Goal: Information Seeking & Learning: Learn about a topic

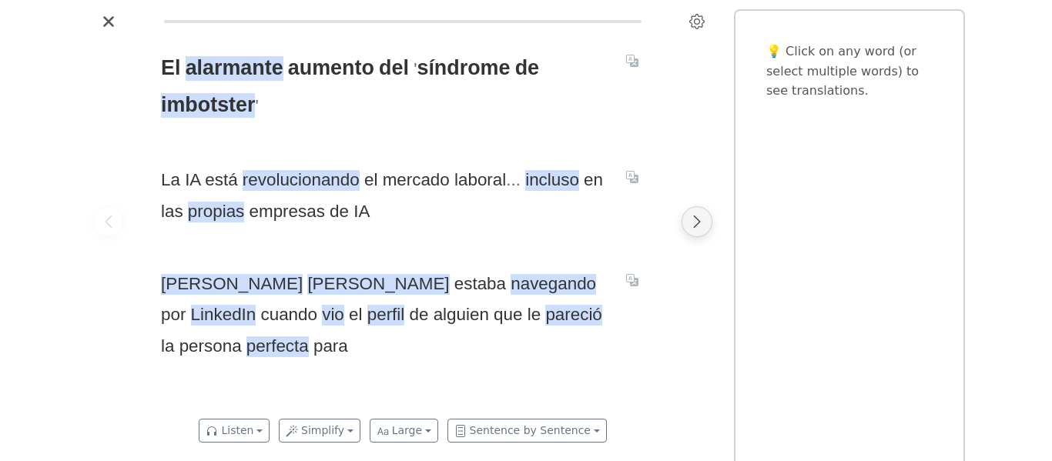
click at [694, 222] on icon "Next page" at bounding box center [696, 221] width 15 height 15
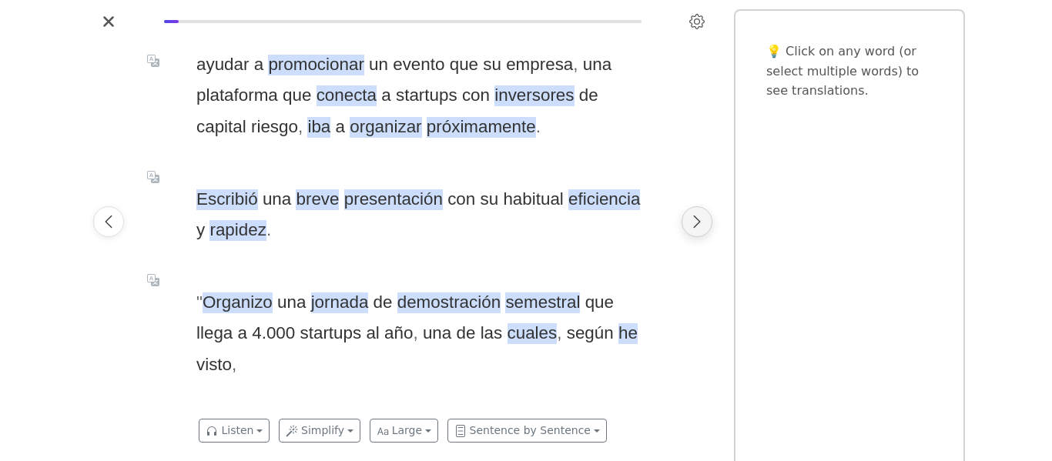
scroll to position [0, 515]
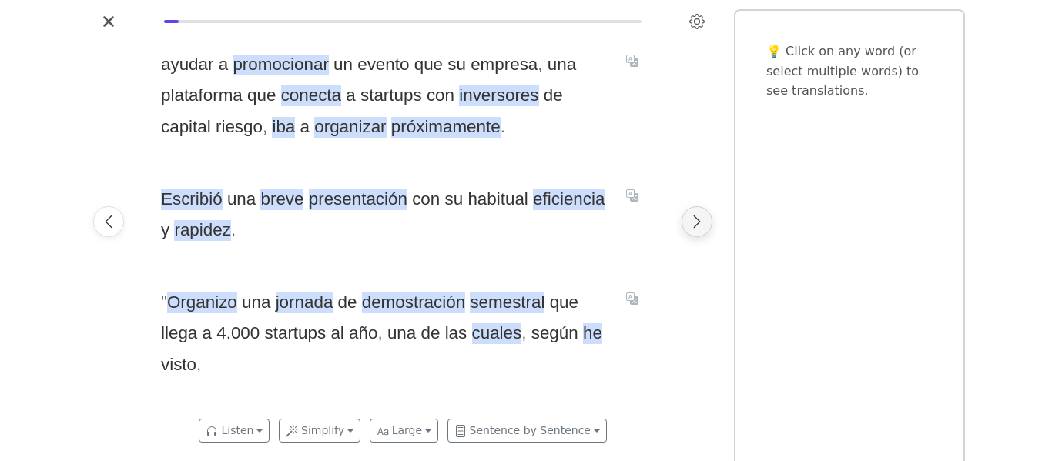
click at [701, 218] on icon "Next page" at bounding box center [696, 221] width 15 height 15
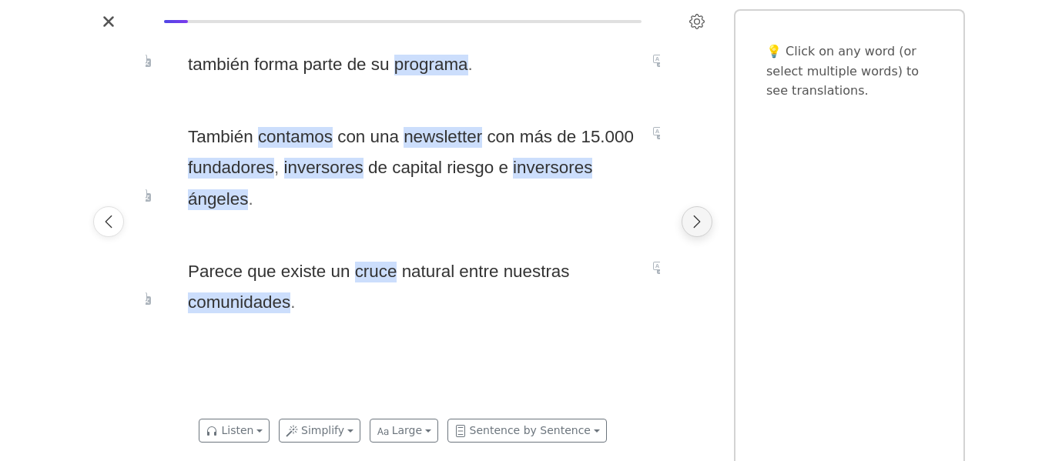
scroll to position [0, 1029]
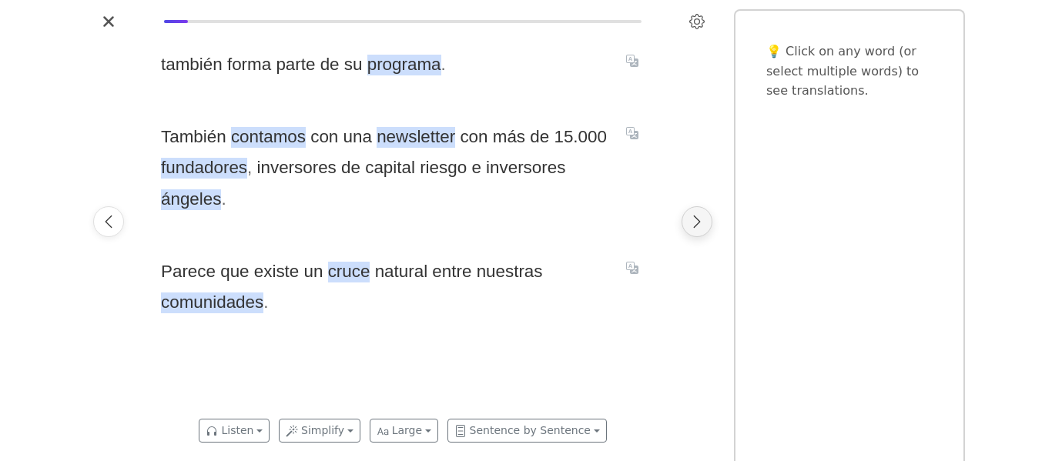
click at [700, 216] on icon "Next page" at bounding box center [696, 221] width 15 height 15
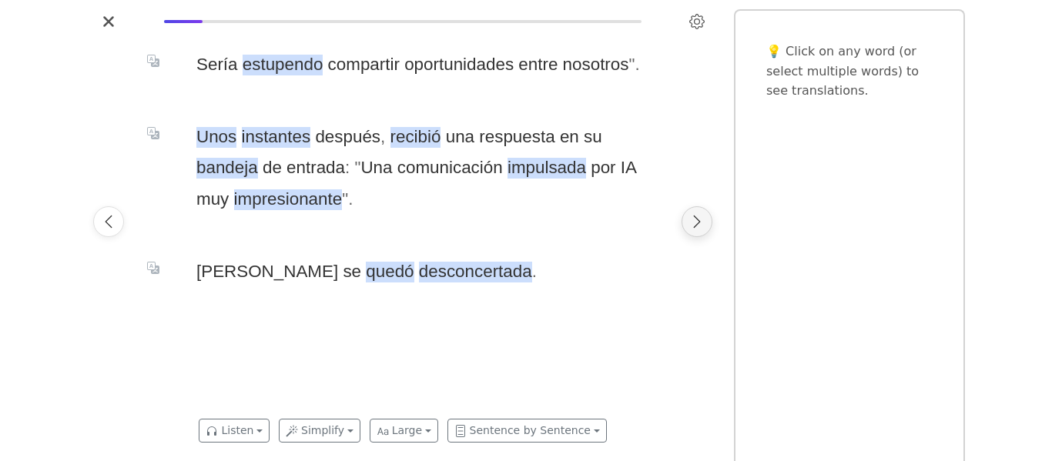
scroll to position [0, 1544]
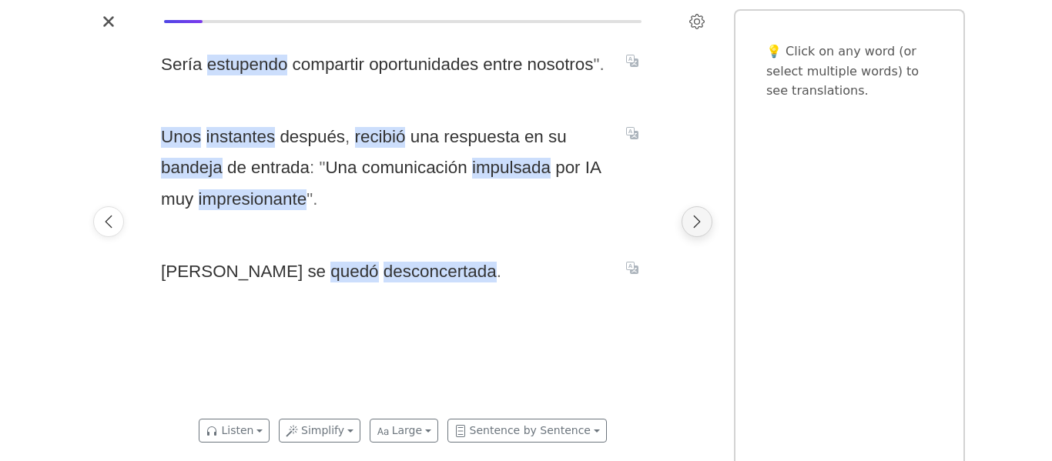
click at [689, 216] on icon "Next page" at bounding box center [696, 221] width 15 height 15
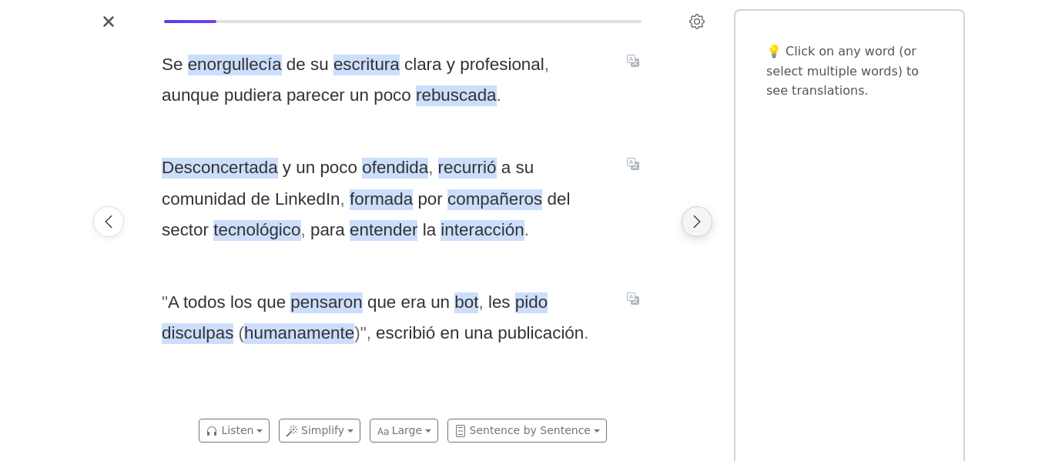
scroll to position [0, 2058]
click at [649, 233] on div "Se enorgullecía de su escritura clara y profesional , aunque pudiera parecer un…" at bounding box center [403, 222] width 515 height 376
click at [698, 223] on icon "Next page" at bounding box center [697, 222] width 7 height 12
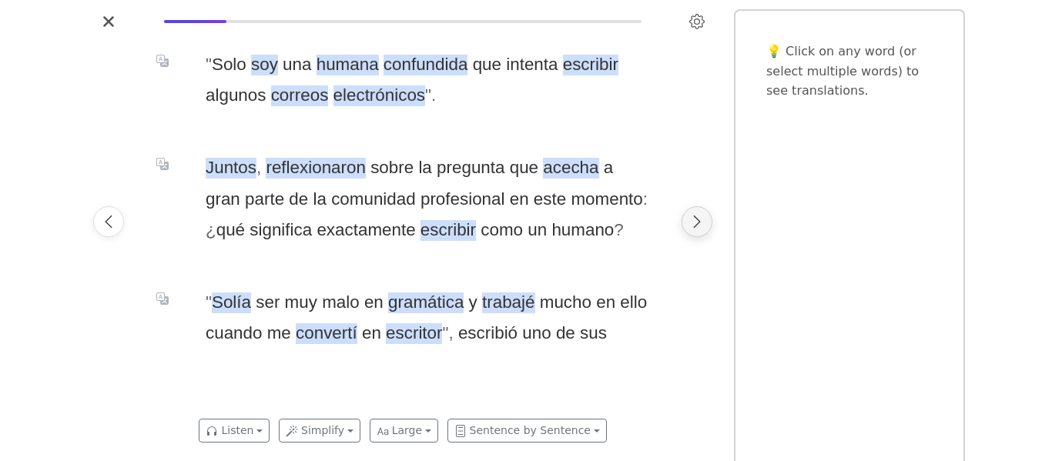
scroll to position [0, 2573]
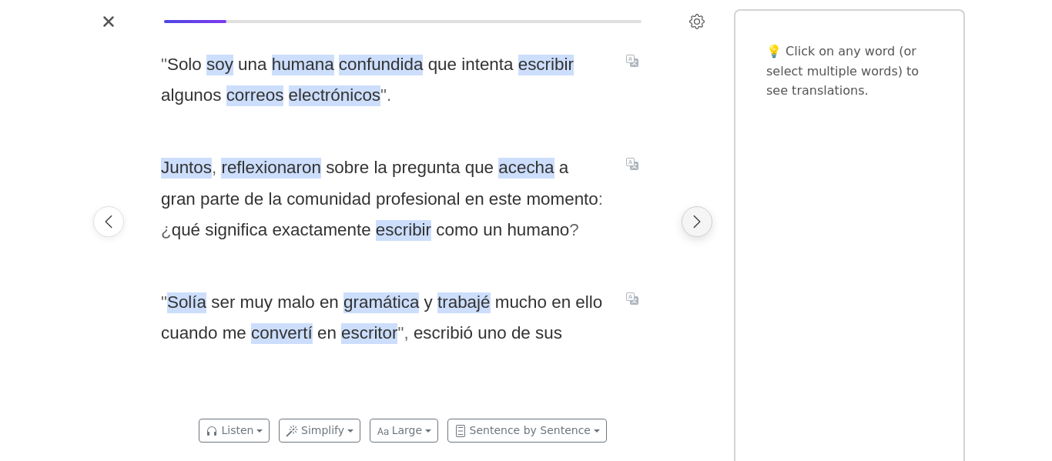
click at [697, 210] on button "Next page" at bounding box center [697, 221] width 31 height 31
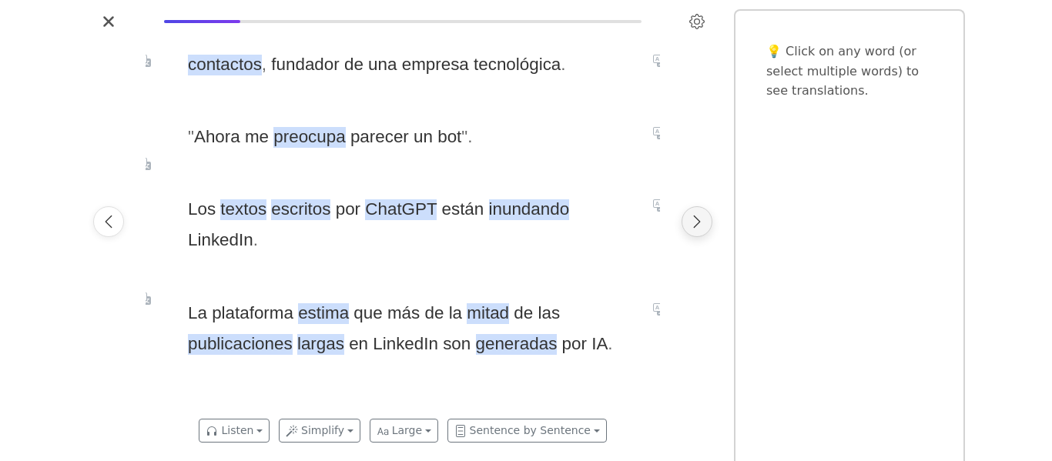
scroll to position [0, 3087]
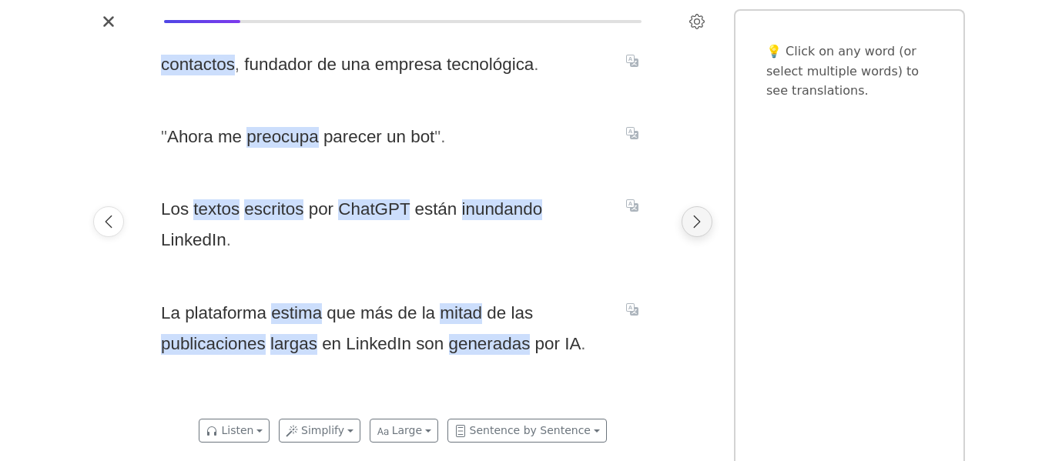
click at [697, 210] on button "Next page" at bounding box center [697, 221] width 31 height 31
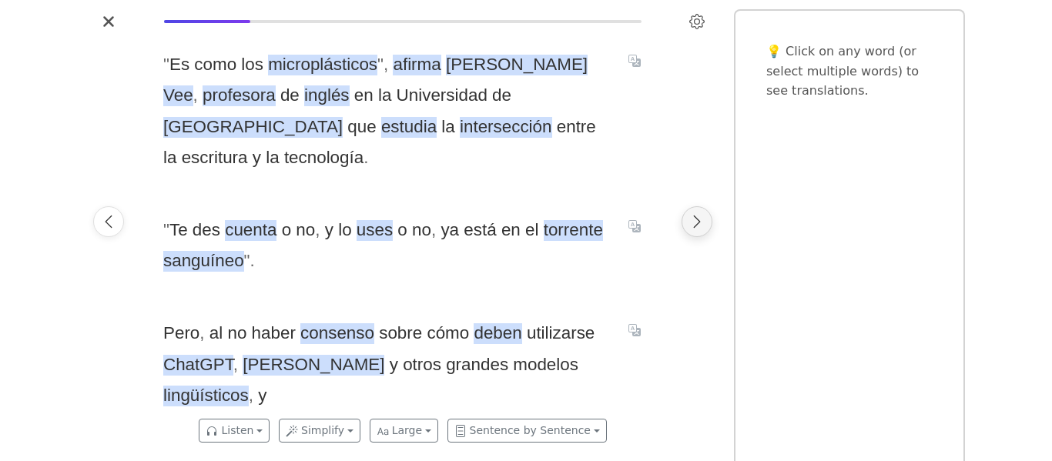
scroll to position [0, 3602]
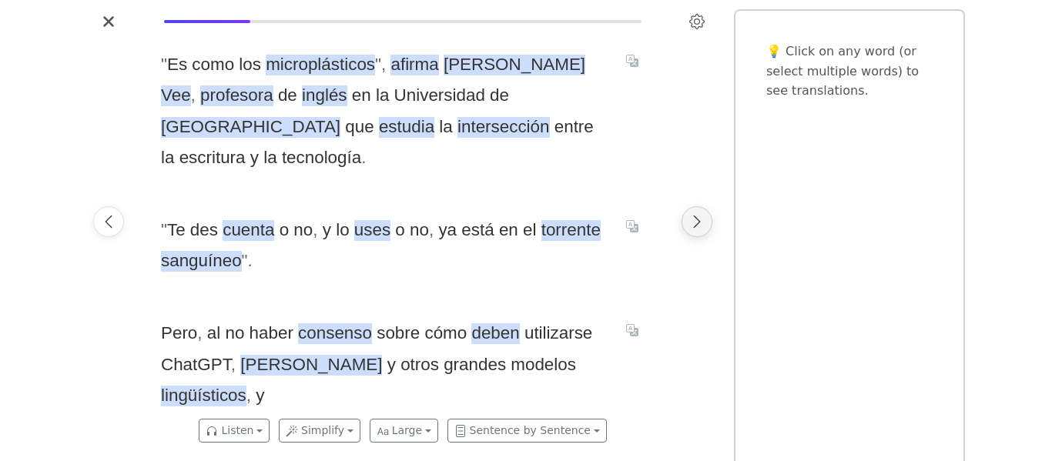
click at [694, 221] on icon "Next page" at bounding box center [696, 221] width 15 height 15
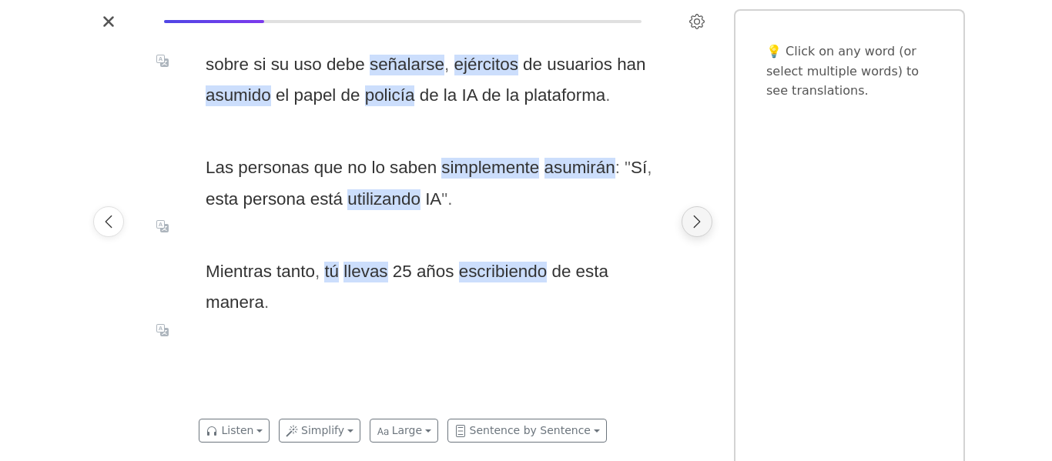
scroll to position [0, 4117]
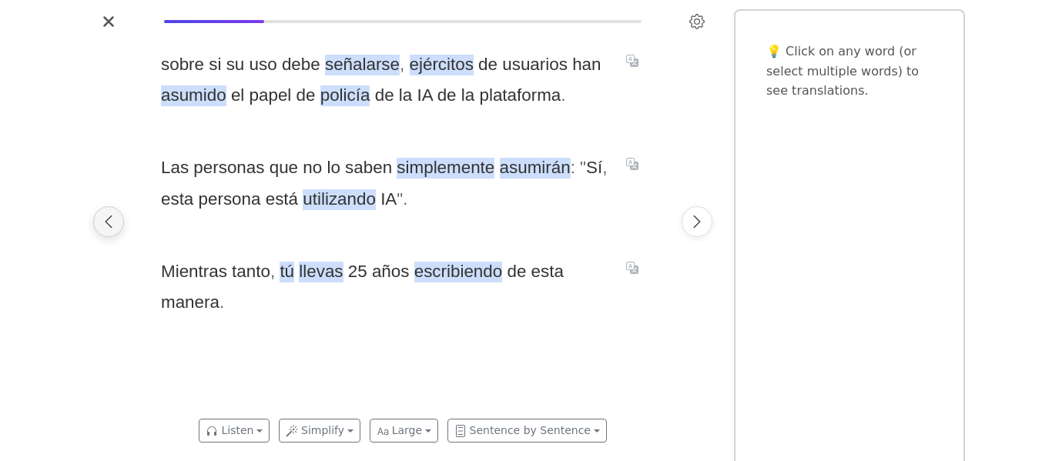
click at [109, 230] on button "Previous page" at bounding box center [108, 221] width 31 height 31
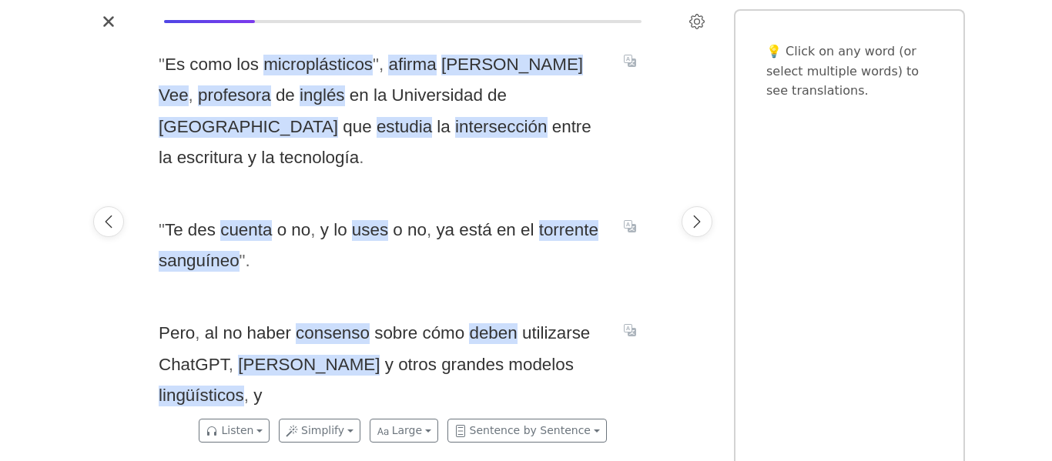
scroll to position [0, 3602]
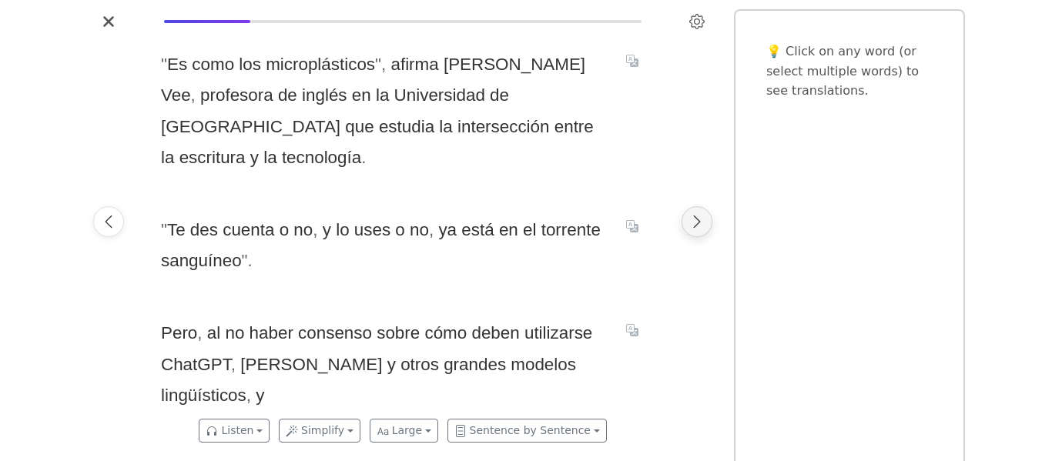
click at [699, 226] on icon "Next page" at bounding box center [696, 221] width 15 height 15
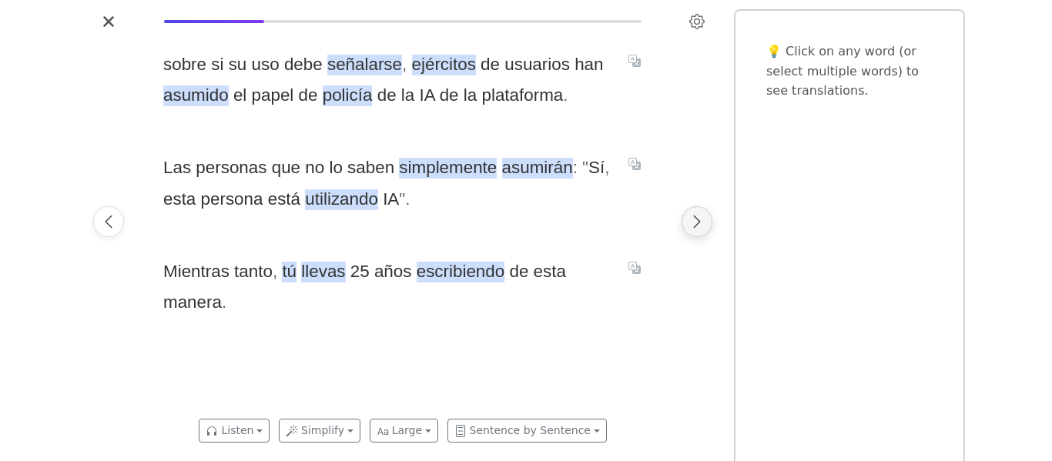
scroll to position [0, 4117]
click at [697, 225] on icon "Next page" at bounding box center [696, 221] width 15 height 15
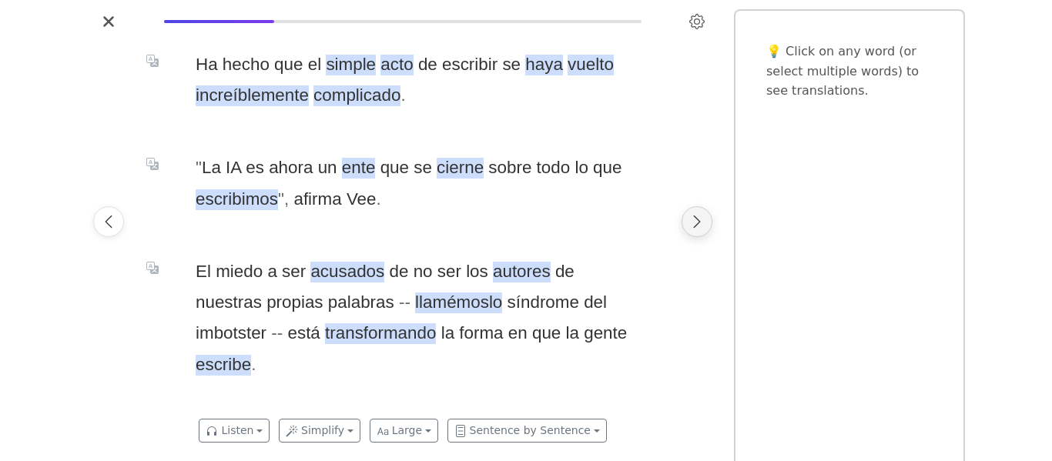
scroll to position [0, 4631]
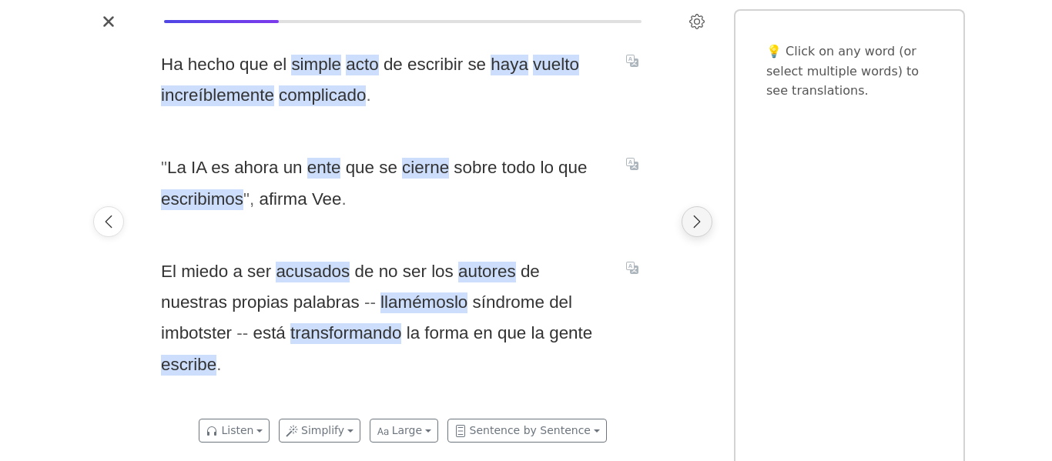
click at [686, 222] on button "Next page" at bounding box center [697, 221] width 31 height 31
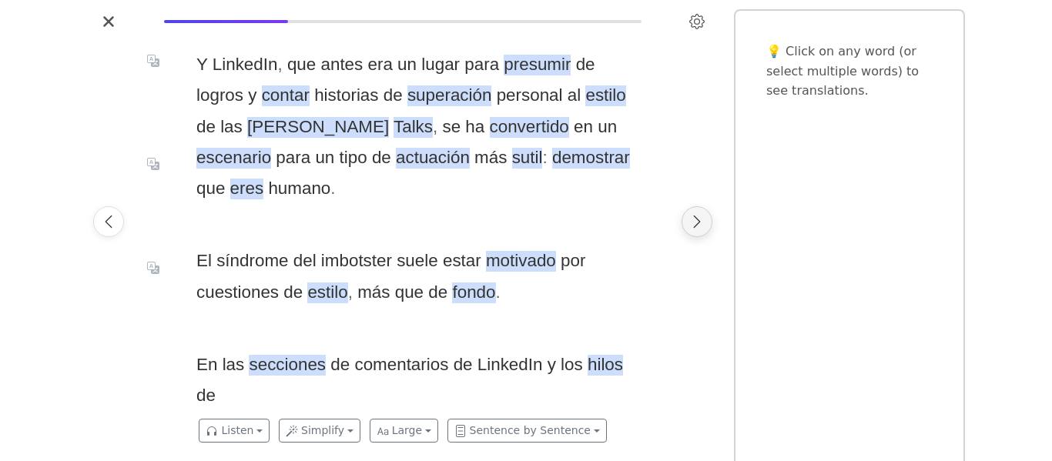
scroll to position [0, 5146]
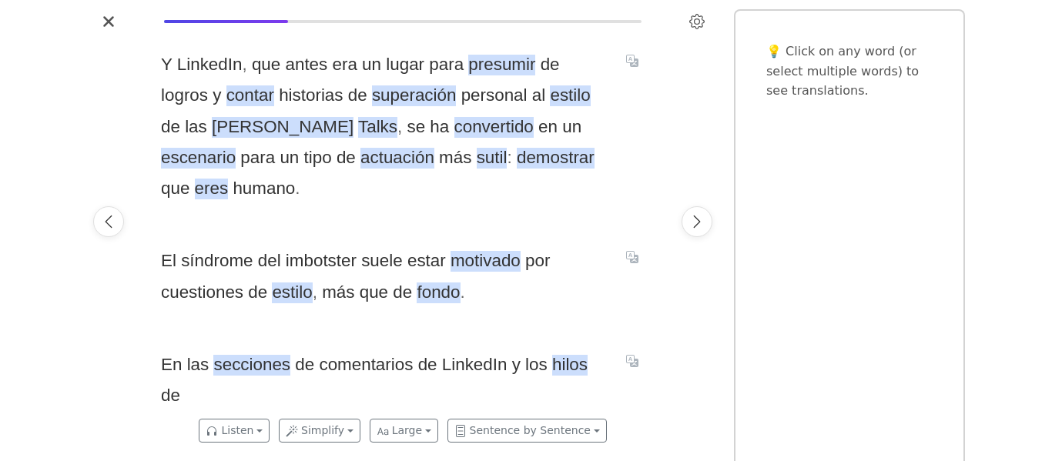
click at [122, 214] on div at bounding box center [108, 222] width 43 height 376
click at [118, 216] on button "Previous page" at bounding box center [108, 221] width 31 height 31
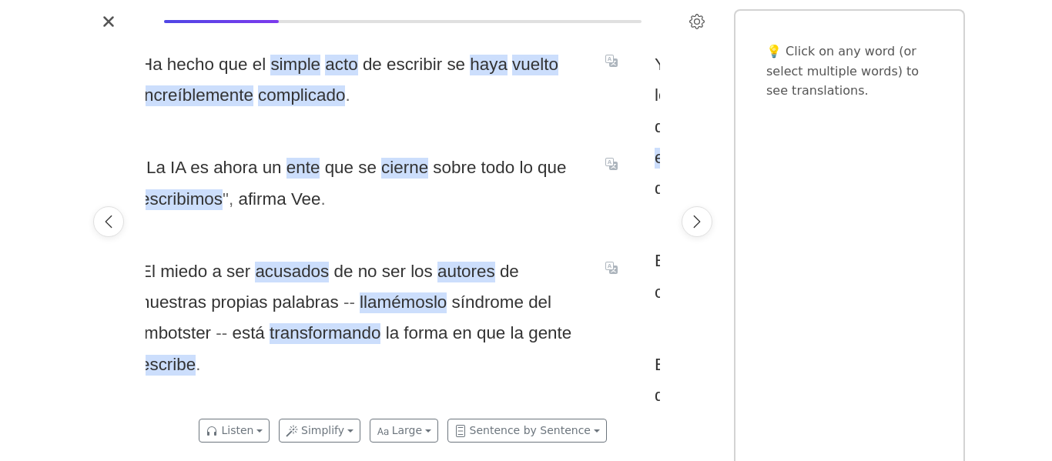
scroll to position [0, 4631]
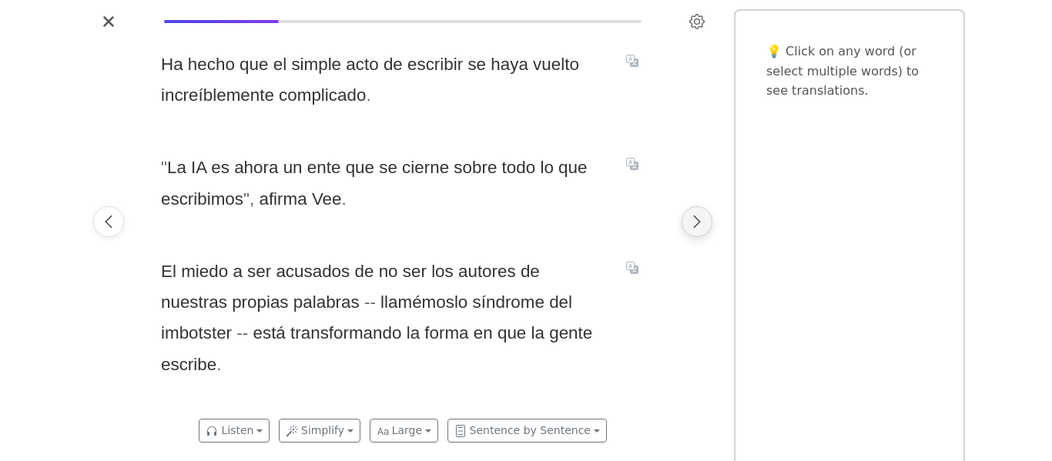
click at [696, 223] on icon "Next page" at bounding box center [696, 221] width 15 height 15
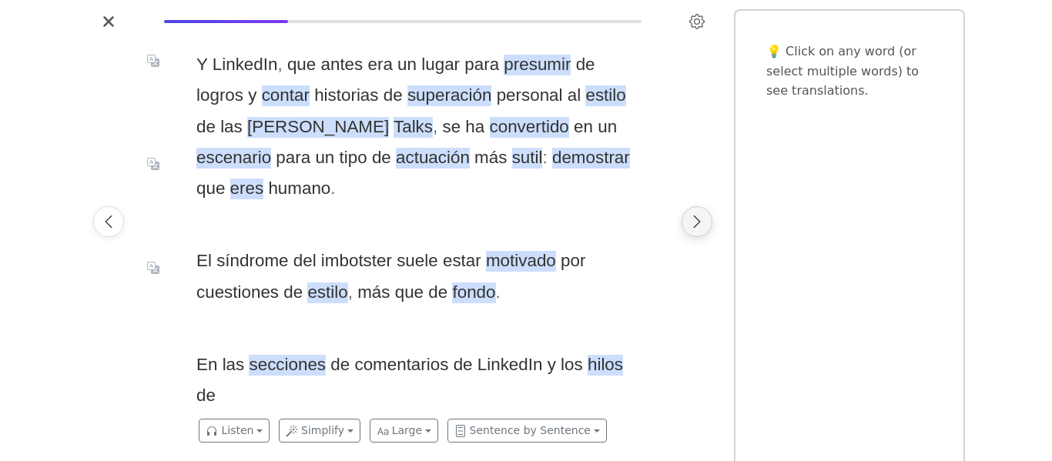
scroll to position [0, 5146]
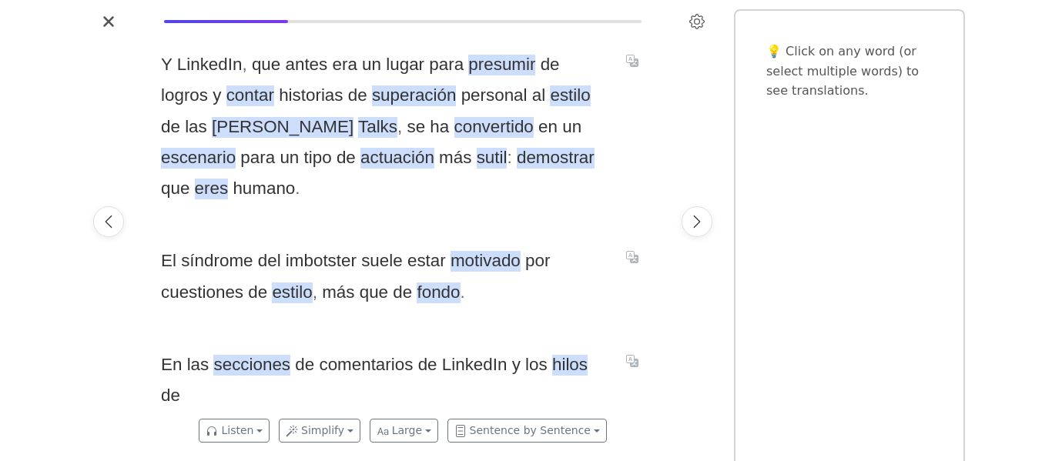
click at [678, 223] on div at bounding box center [697, 222] width 43 height 376
click at [609, 246] on div "El síndrome del imbotster suele estar motivado por cuestiones de estilo , más q…" at bounding box center [403, 277] width 484 height 62
click at [693, 225] on icon "Next page" at bounding box center [696, 221] width 15 height 15
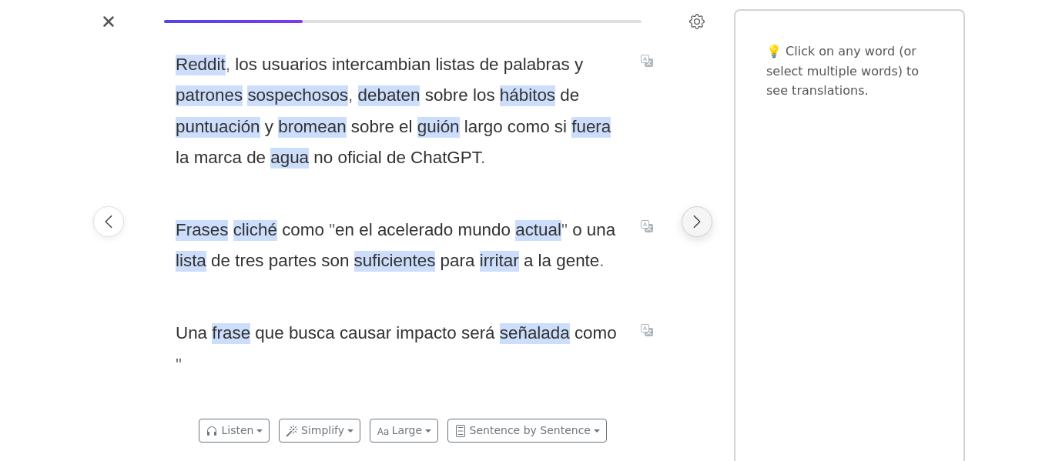
scroll to position [0, 5660]
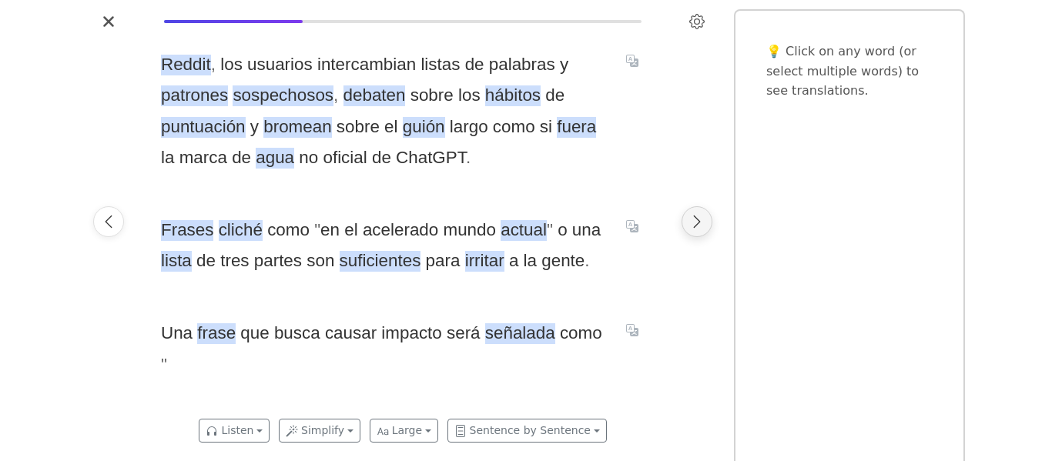
click at [695, 227] on icon "Next page" at bounding box center [696, 221] width 15 height 15
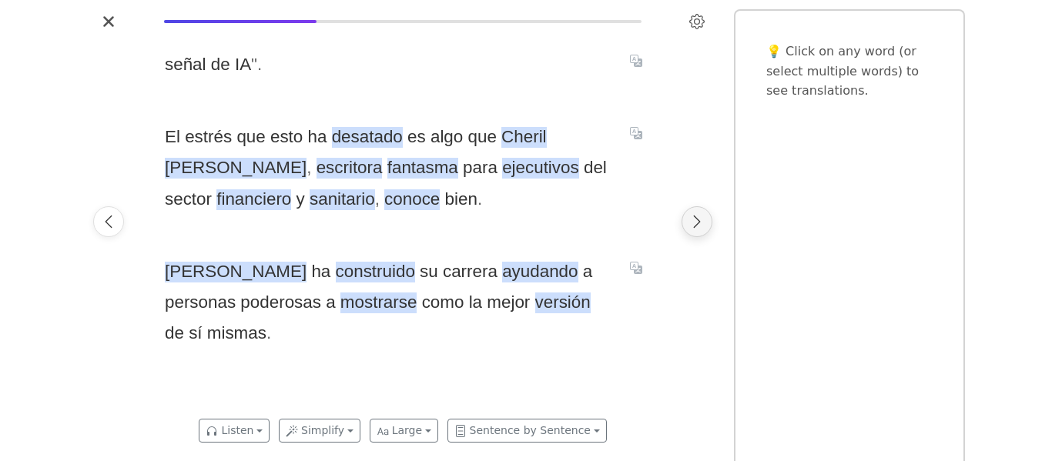
scroll to position [0, 6175]
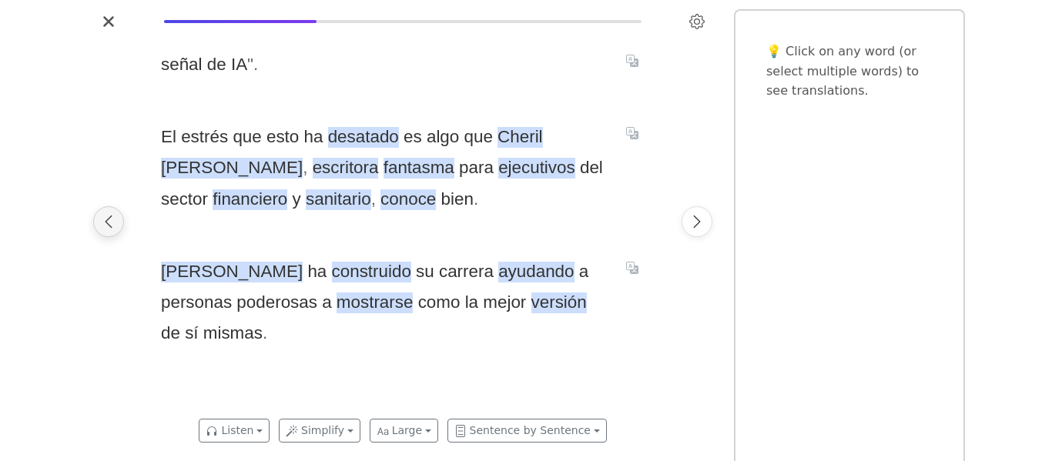
click at [117, 216] on button "Previous page" at bounding box center [108, 221] width 31 height 31
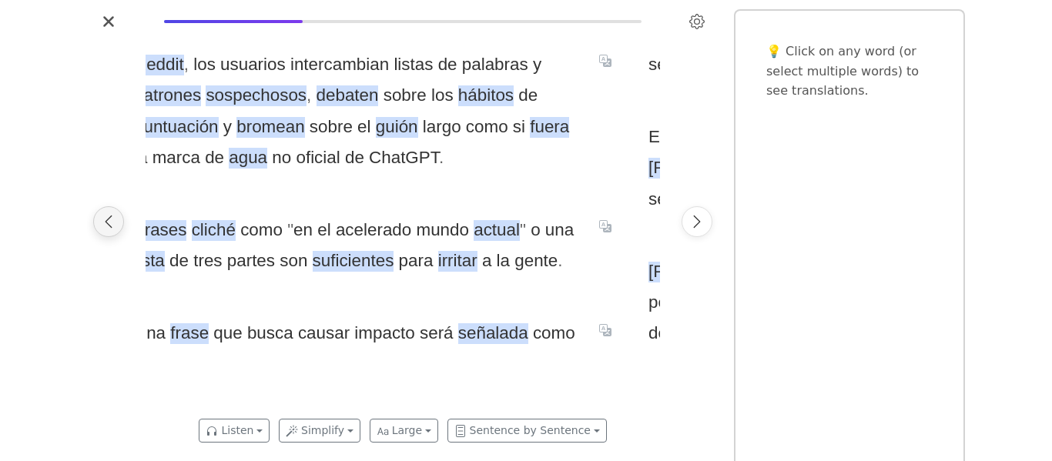
scroll to position [0, 5660]
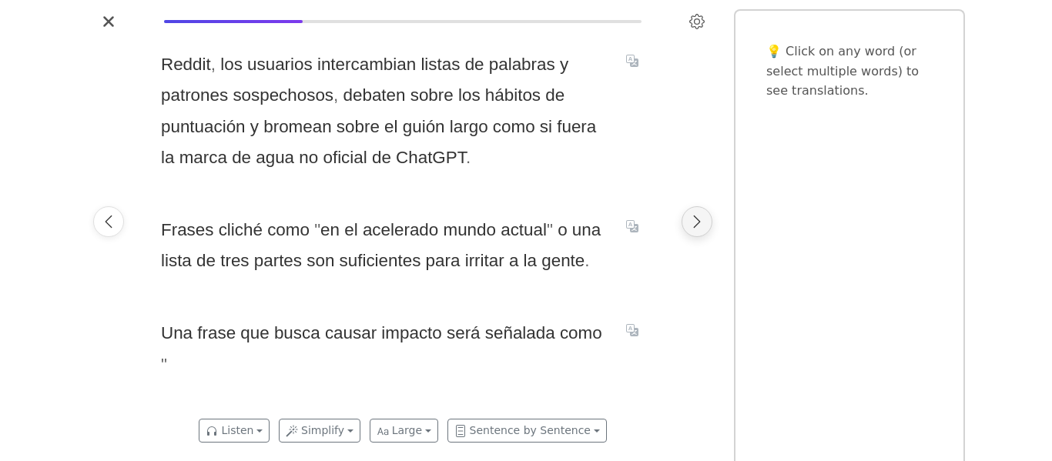
click at [703, 219] on icon "Next page" at bounding box center [696, 221] width 15 height 15
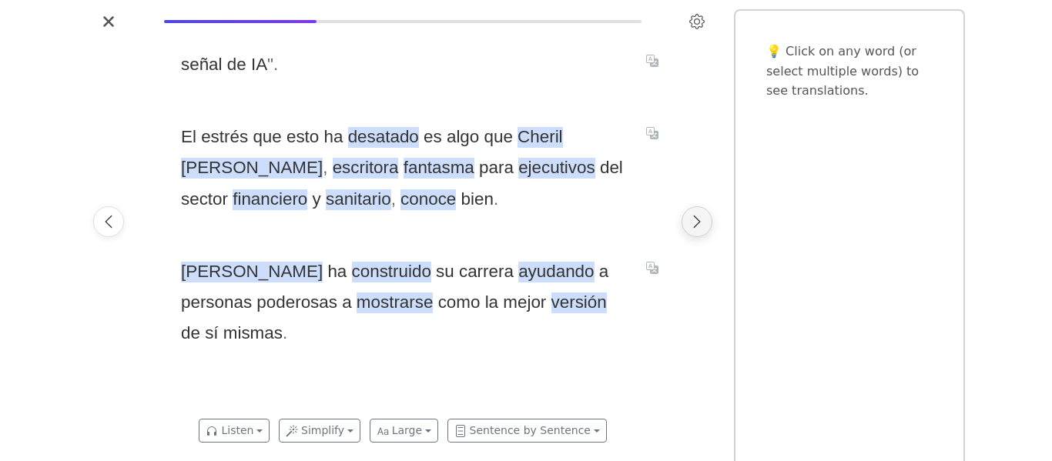
scroll to position [0, 6175]
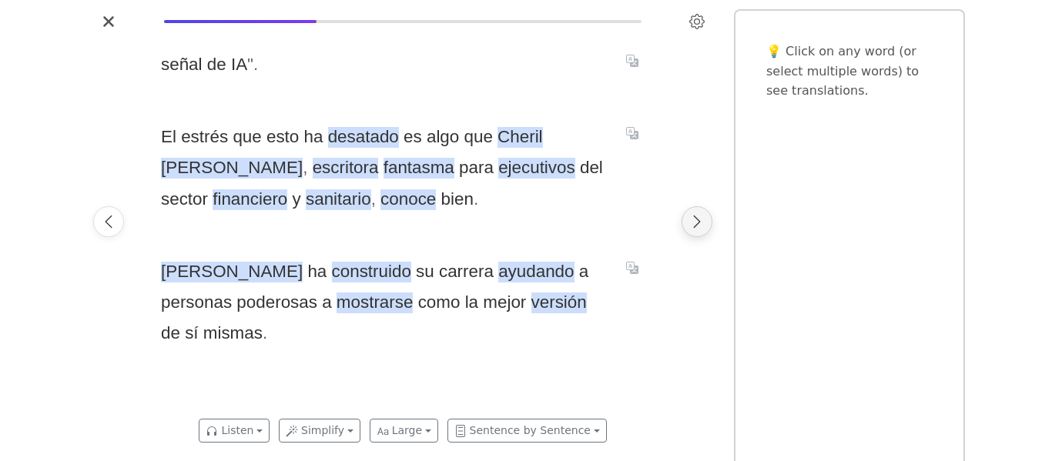
click at [706, 232] on button "Next page" at bounding box center [697, 221] width 31 height 31
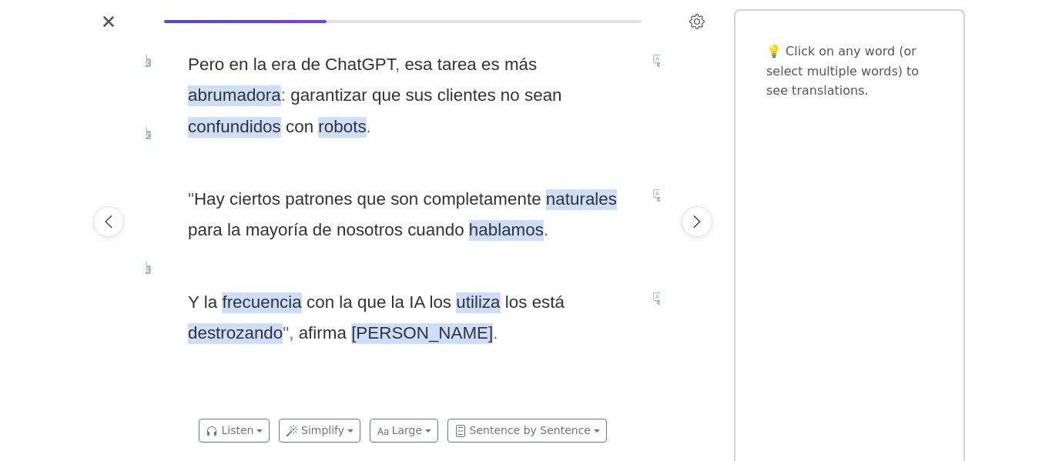
scroll to position [0, 6690]
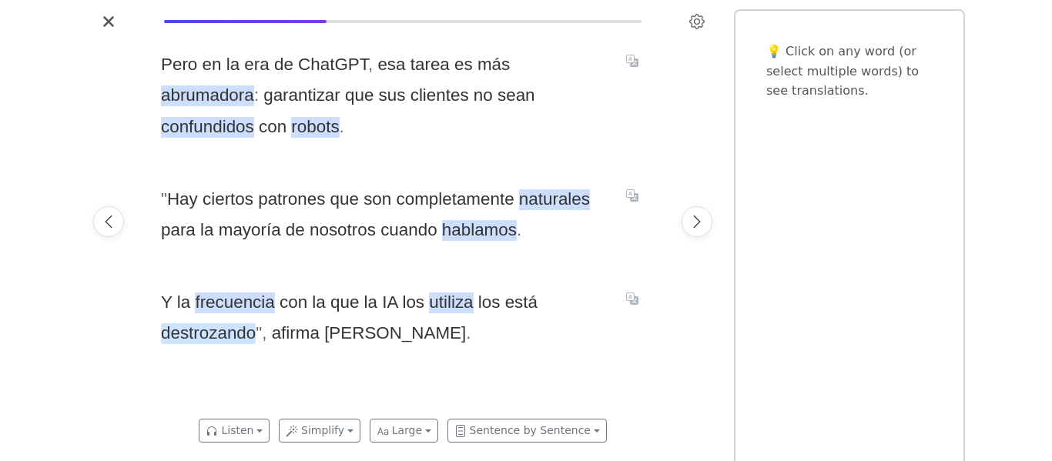
click at [203, 340] on span "destrozando" at bounding box center [208, 334] width 95 height 21
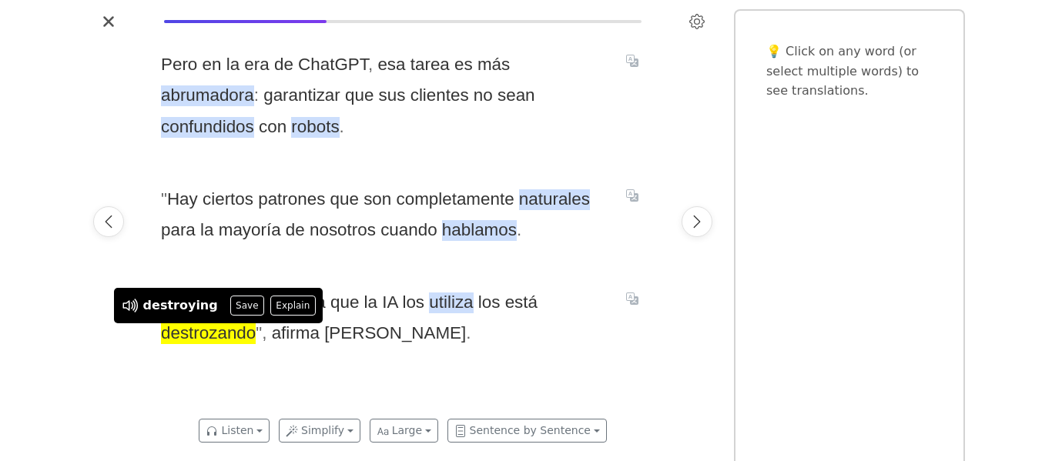
click at [396, 324] on span "Y la frecuencia con la que la IA los utiliza los está destrozando " , afirma [P…" at bounding box center [384, 318] width 447 height 62
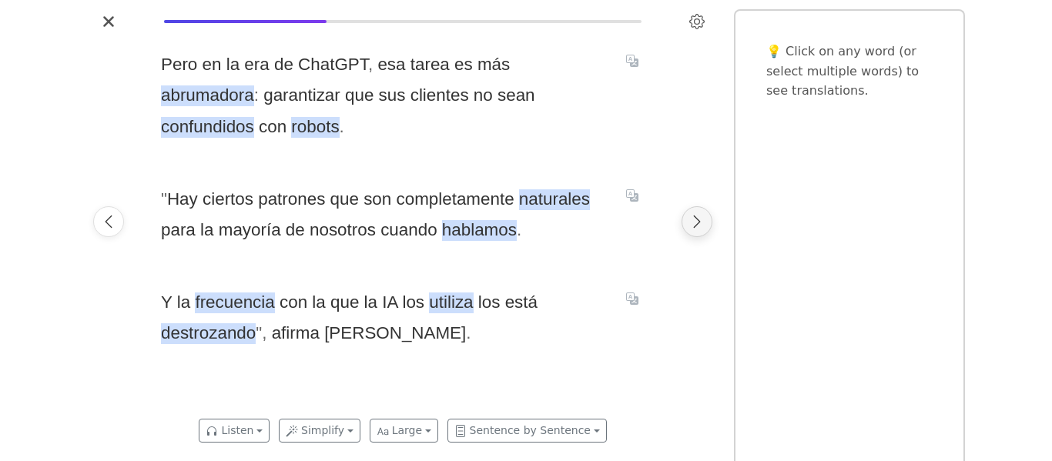
click at [693, 230] on button "Next page" at bounding box center [697, 221] width 31 height 31
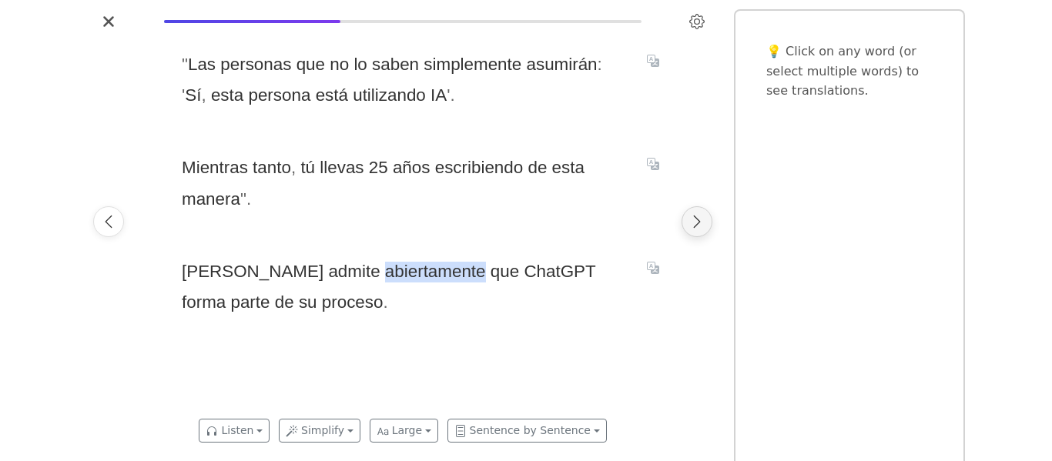
scroll to position [0, 7204]
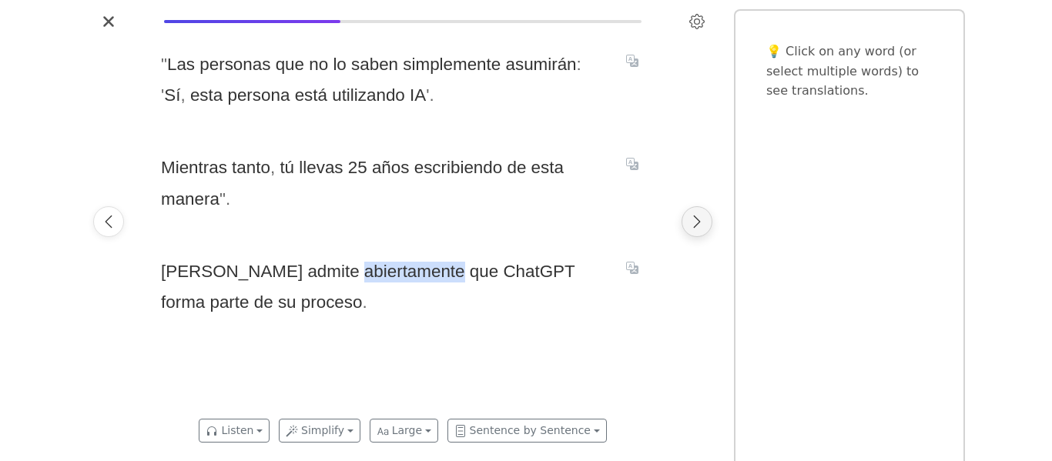
click at [693, 222] on icon "Next page" at bounding box center [696, 221] width 15 height 15
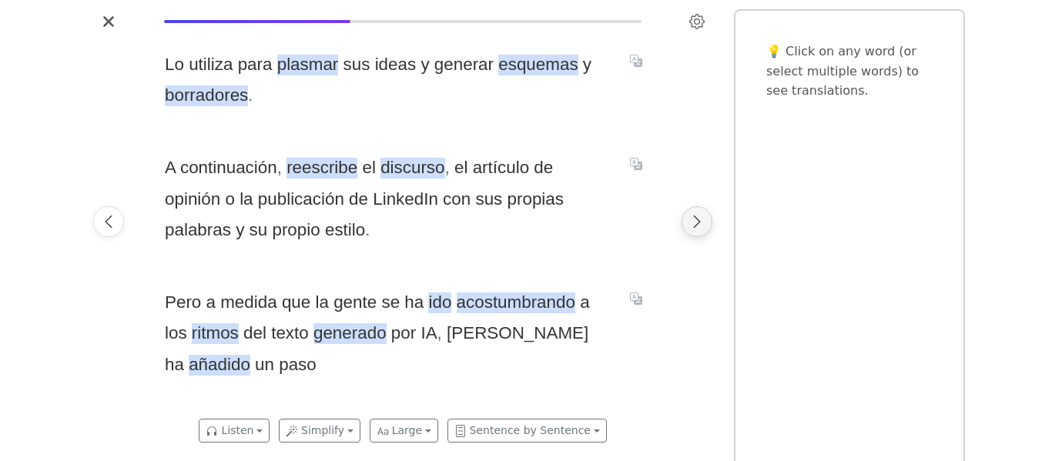
scroll to position [0, 7719]
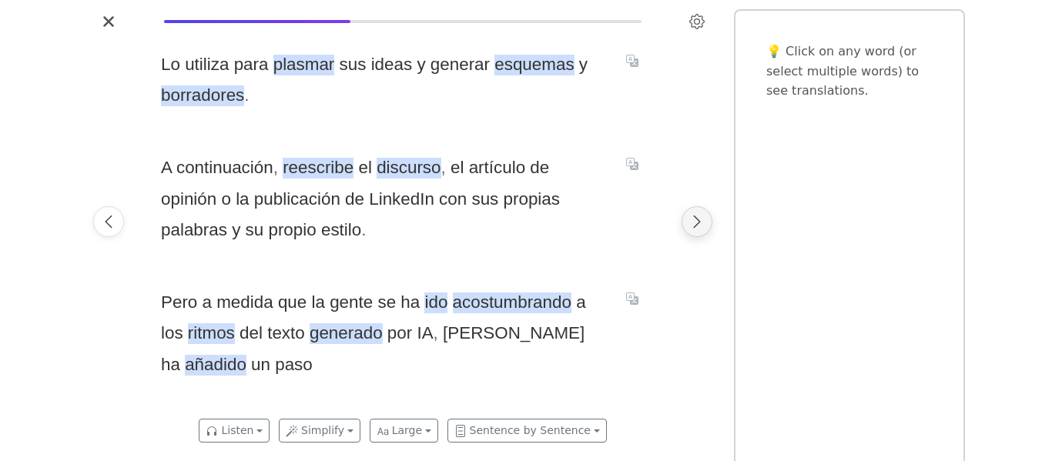
click at [693, 219] on icon "Next page" at bounding box center [696, 221] width 15 height 15
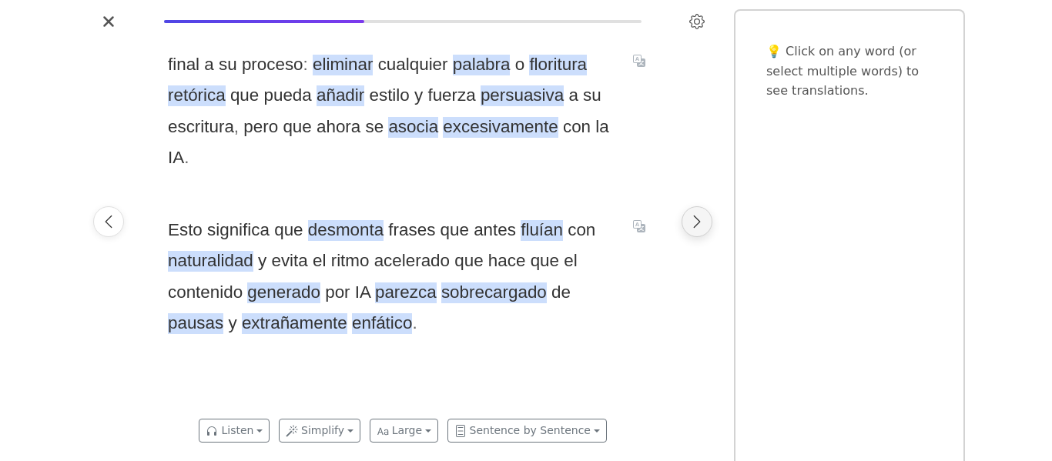
scroll to position [0, 8233]
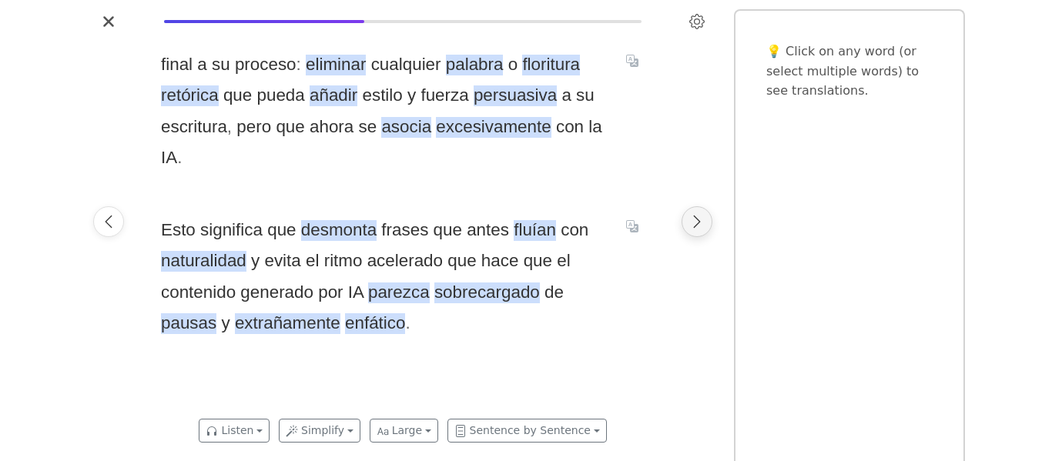
click at [703, 226] on icon "Next page" at bounding box center [696, 221] width 15 height 15
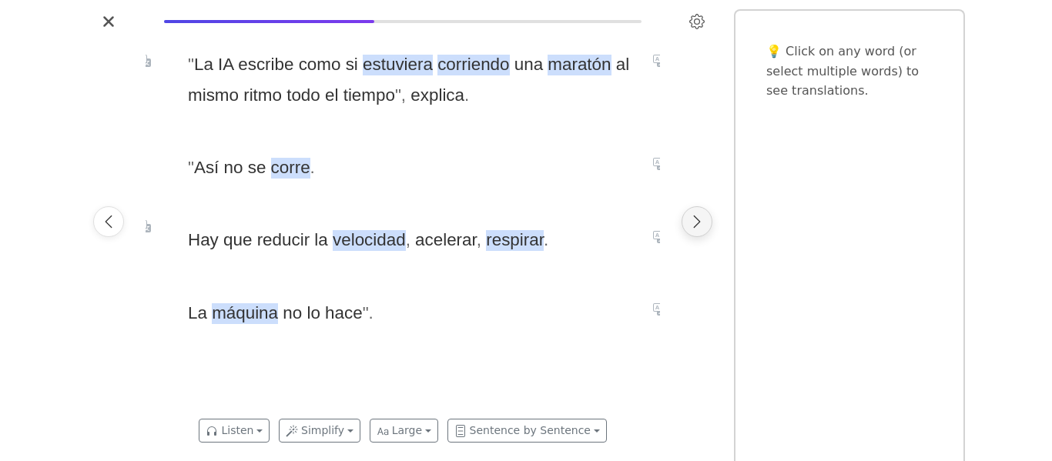
scroll to position [0, 8748]
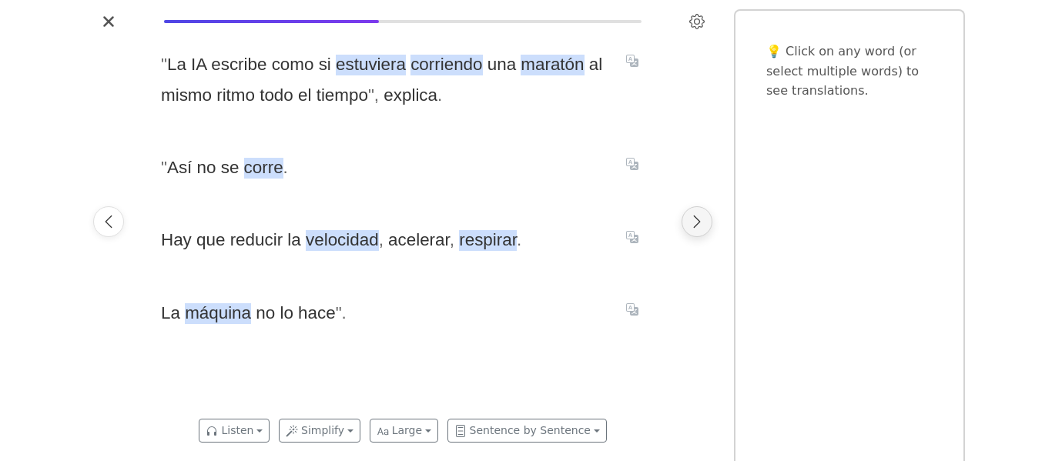
click at [705, 233] on button "Next page" at bounding box center [697, 221] width 31 height 31
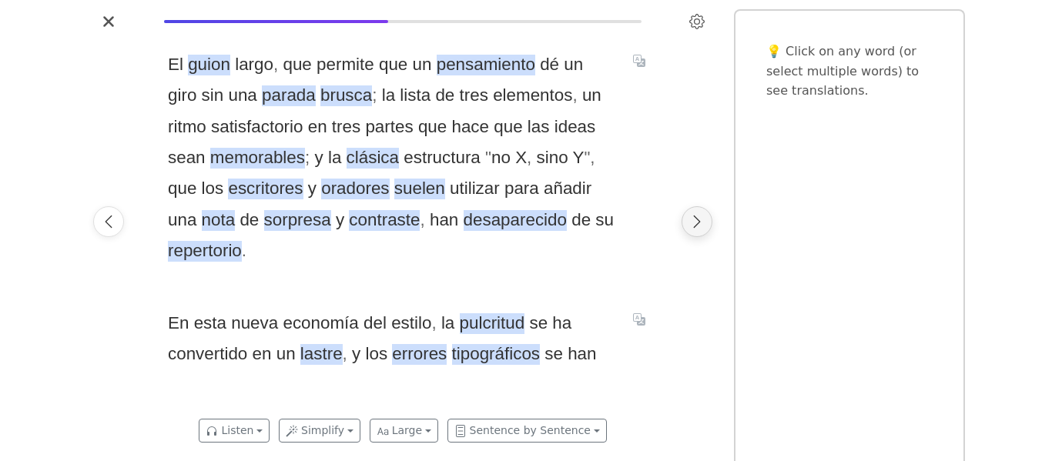
scroll to position [0, 9262]
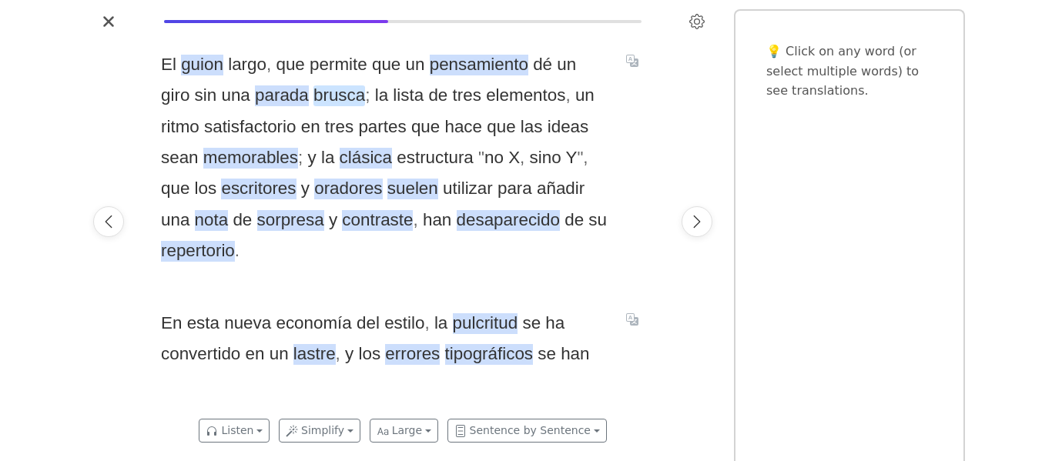
click at [314, 102] on span "brusca" at bounding box center [340, 96] width 52 height 21
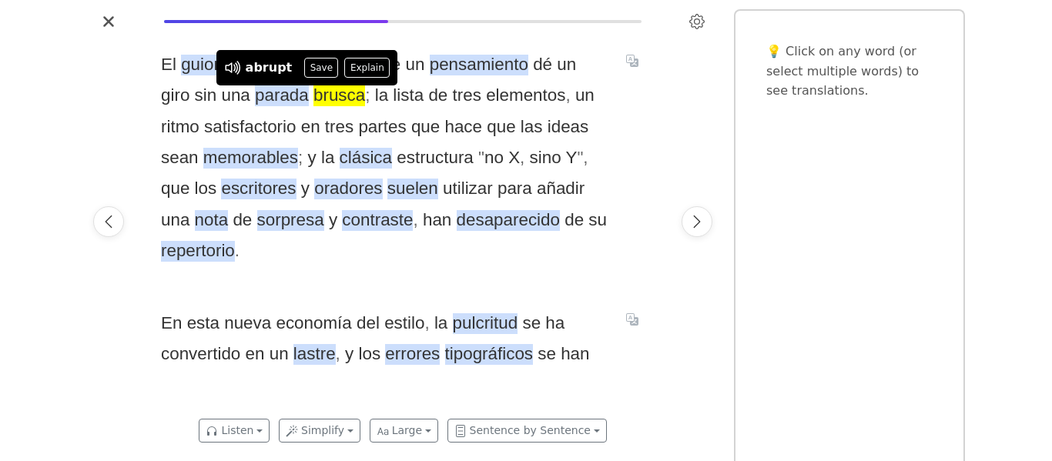
click at [615, 128] on div "El guion largo , que permite que un pensamiento dé un giro sin una parada brusc…" at bounding box center [403, 157] width 484 height 217
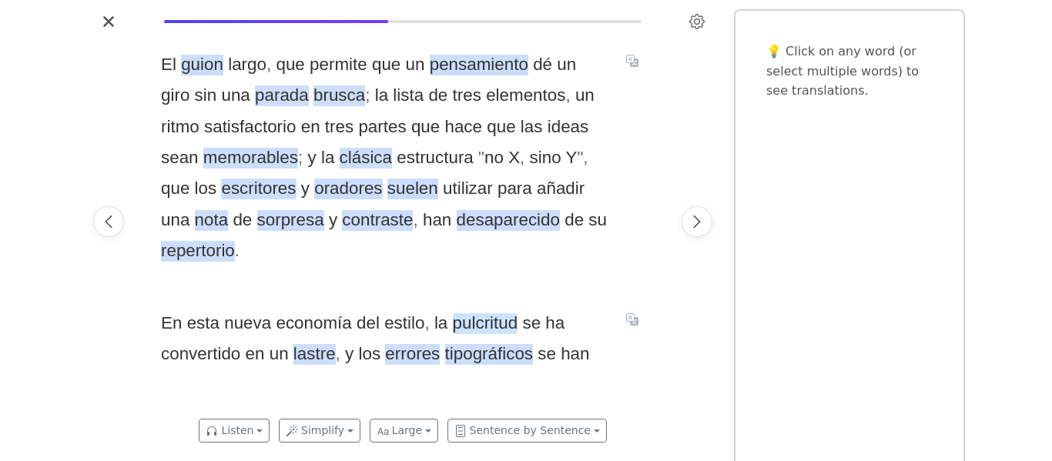
click at [488, 314] on span "pulcritud" at bounding box center [485, 324] width 65 height 21
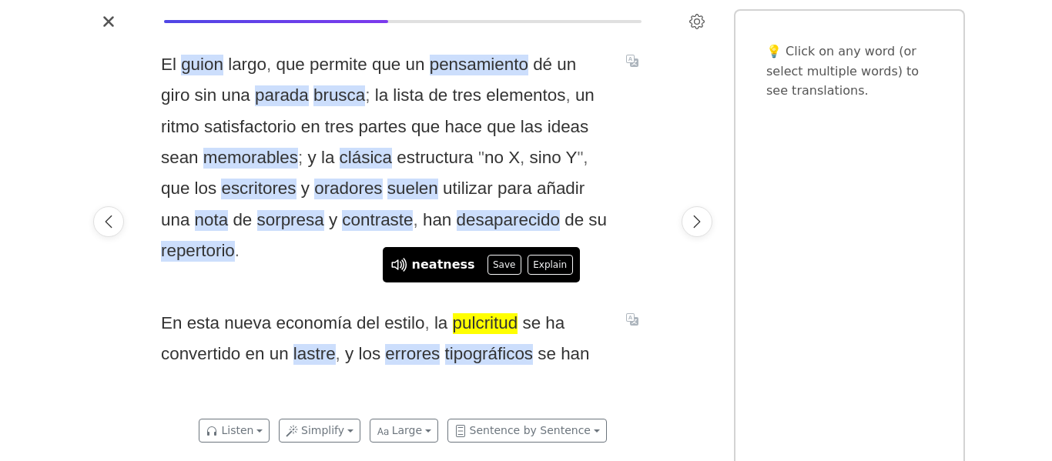
click at [510, 353] on div "El guion largo , que permite que un pensamiento dé un giro sin una parada brusc…" at bounding box center [403, 222] width 515 height 376
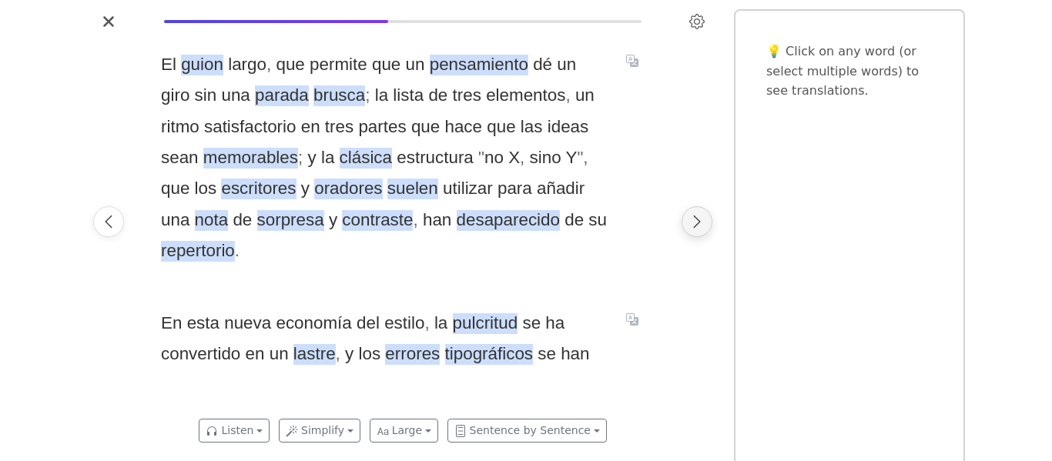
click at [694, 217] on icon "Next page" at bounding box center [696, 221] width 15 height 15
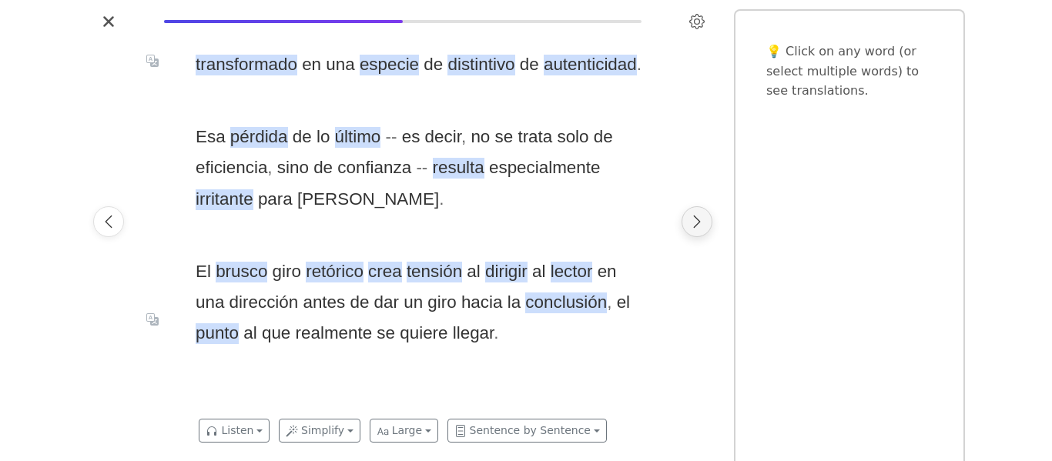
scroll to position [0, 9777]
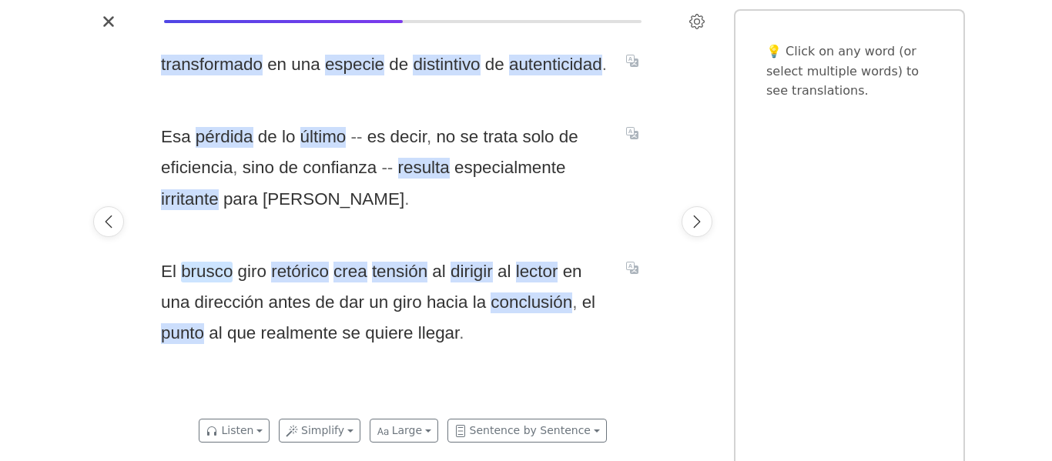
click at [195, 281] on span "brusco" at bounding box center [207, 272] width 52 height 21
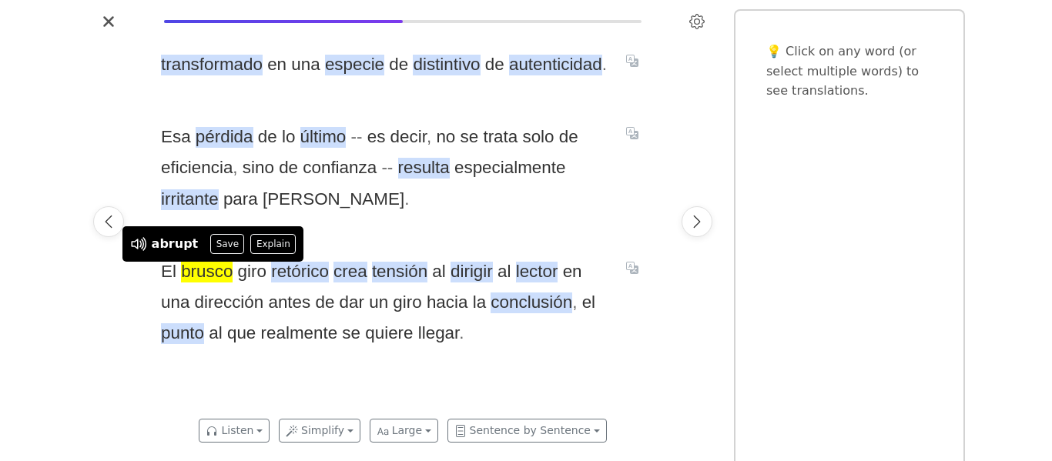
click at [382, 190] on span "Esa pérdida de lo último - - es decir , no se trata solo de eficiencia , sino d…" at bounding box center [384, 168] width 447 height 93
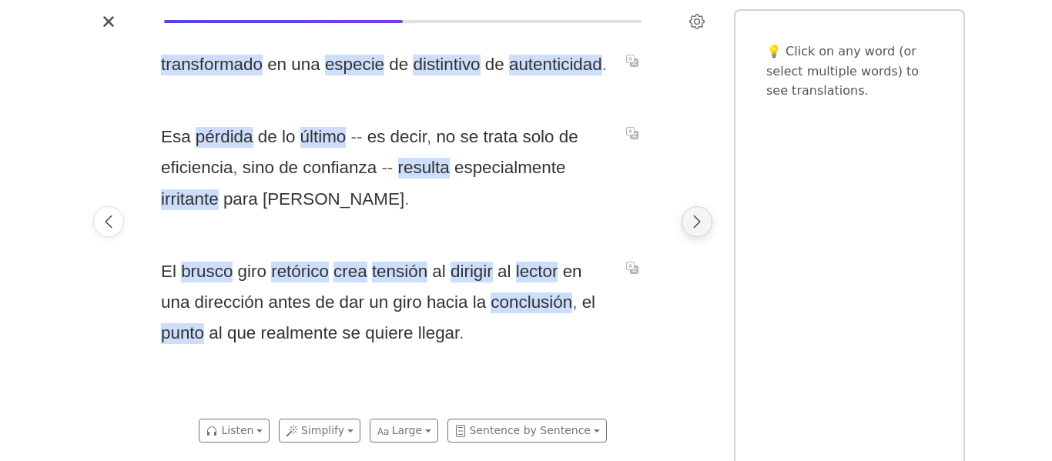
click at [692, 231] on button "Next page" at bounding box center [697, 221] width 31 height 31
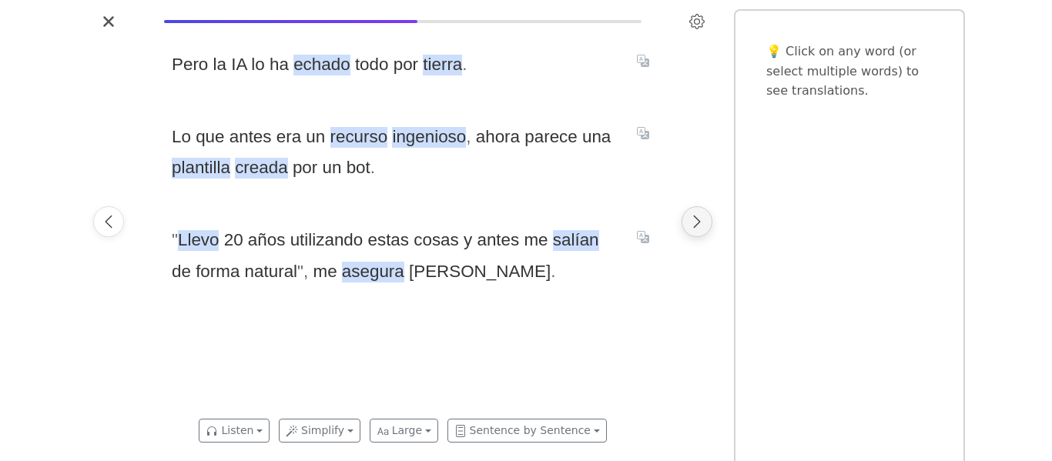
scroll to position [0, 10292]
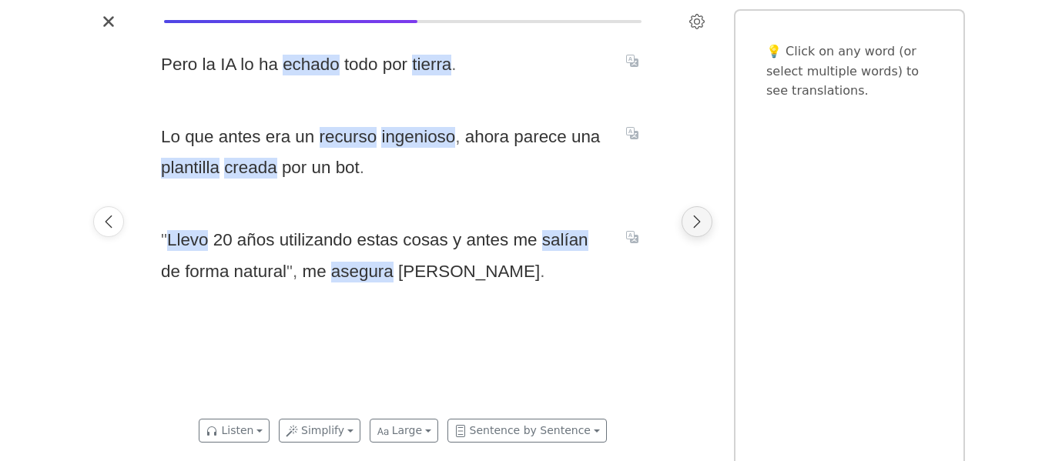
click at [692, 231] on button "Next page" at bounding box center [697, 221] width 31 height 31
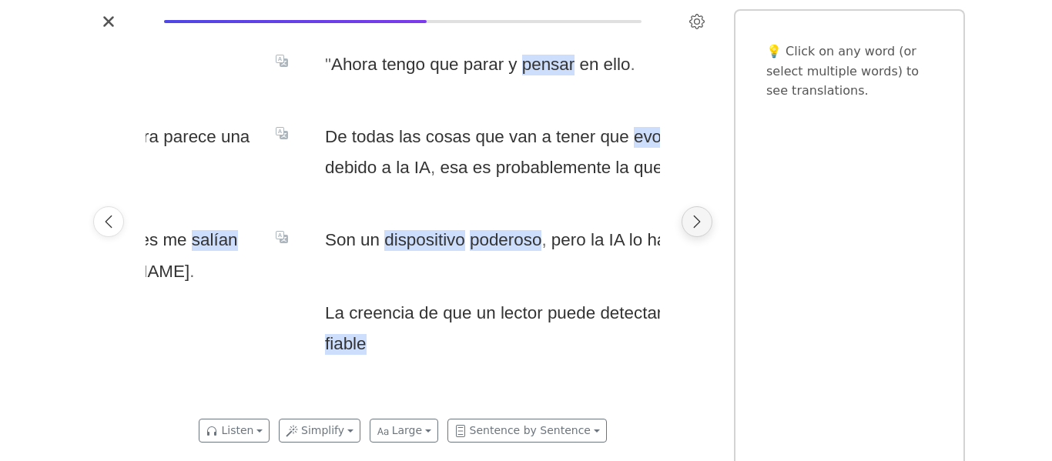
scroll to position [0, 10806]
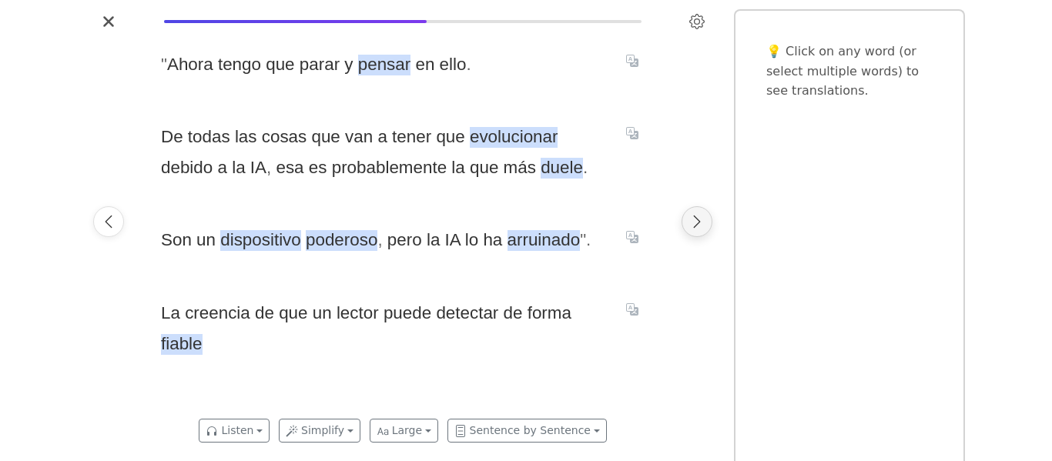
click at [692, 231] on button "Next page" at bounding box center [697, 221] width 31 height 31
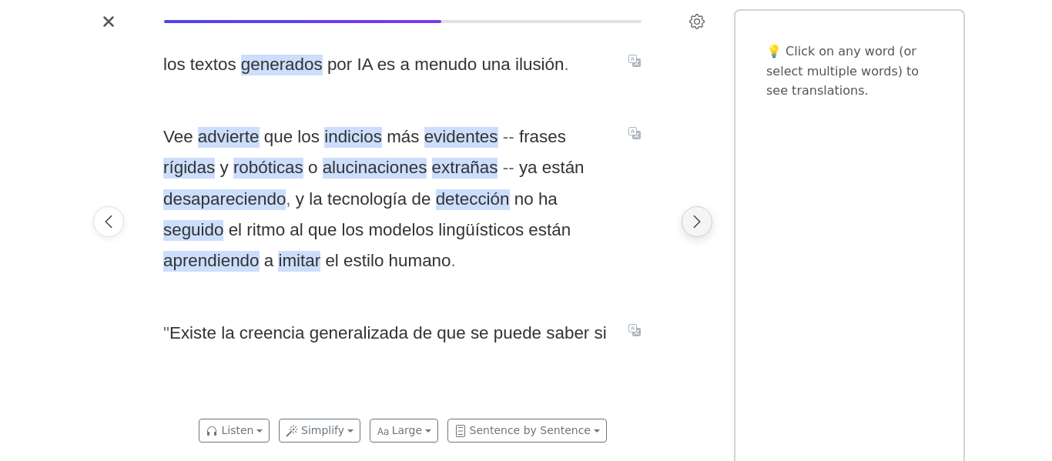
scroll to position [0, 11321]
click at [692, 231] on button "Next page" at bounding box center [697, 221] width 31 height 31
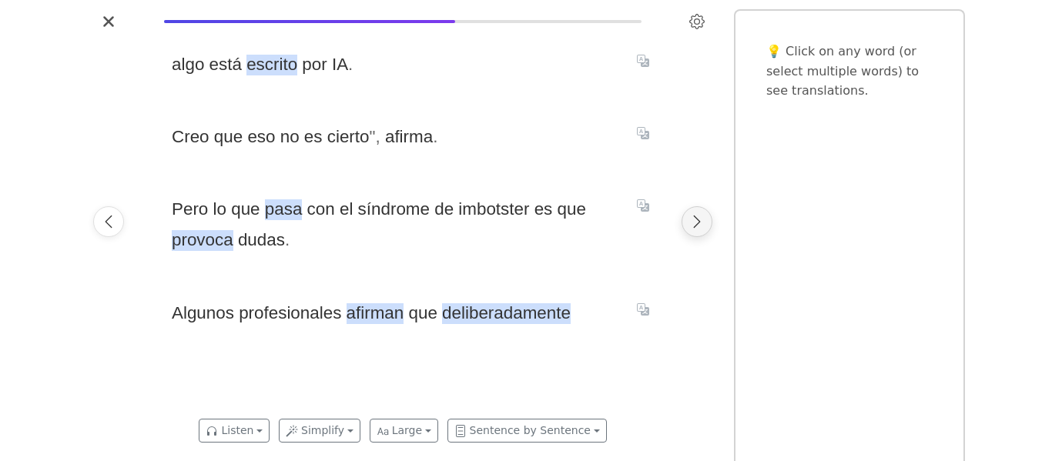
scroll to position [0, 11835]
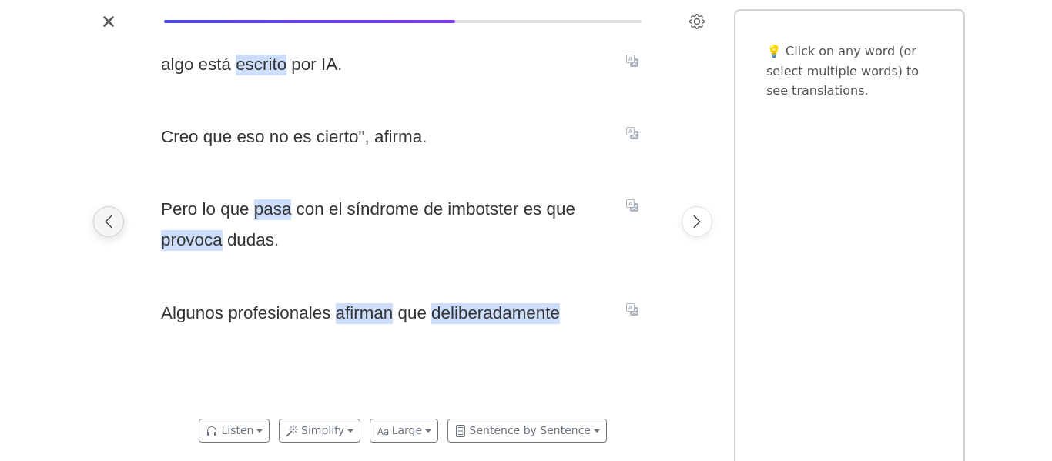
click at [119, 220] on button "Previous page" at bounding box center [108, 221] width 31 height 31
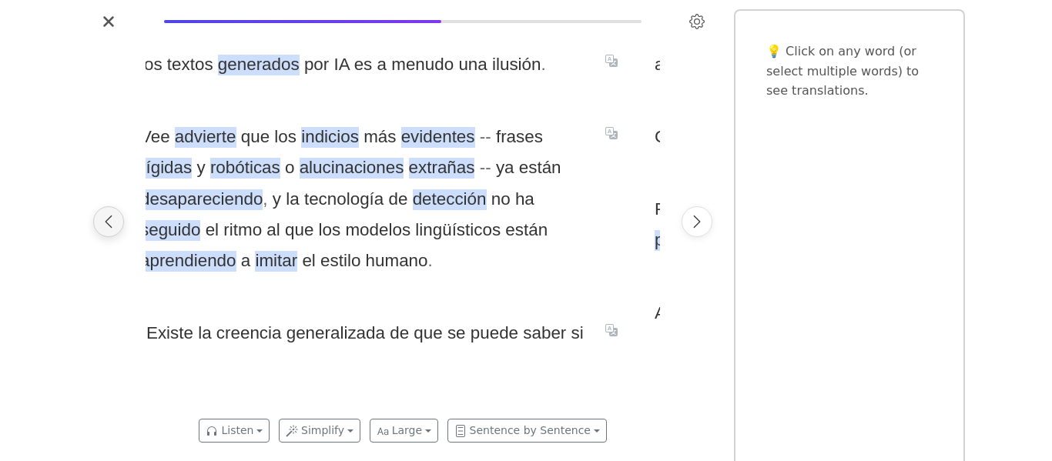
scroll to position [0, 11321]
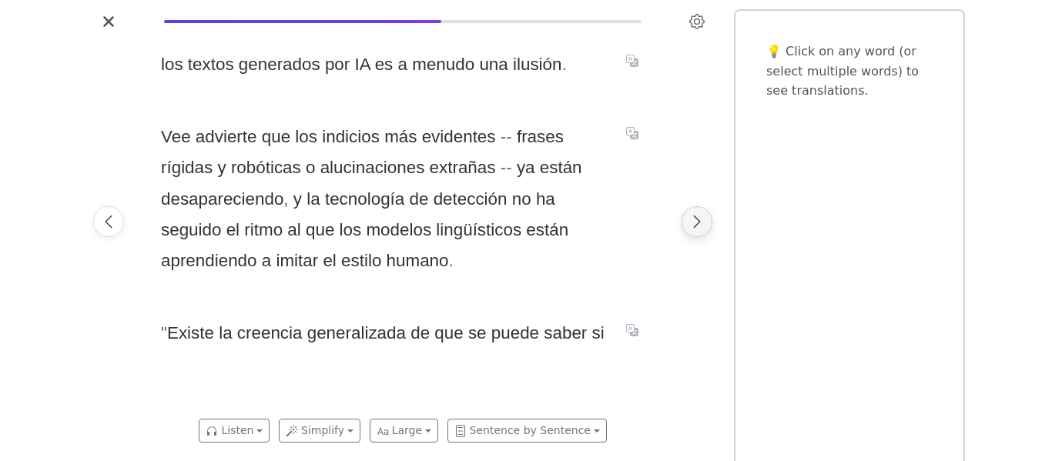
click at [700, 226] on icon "Next page" at bounding box center [696, 221] width 15 height 15
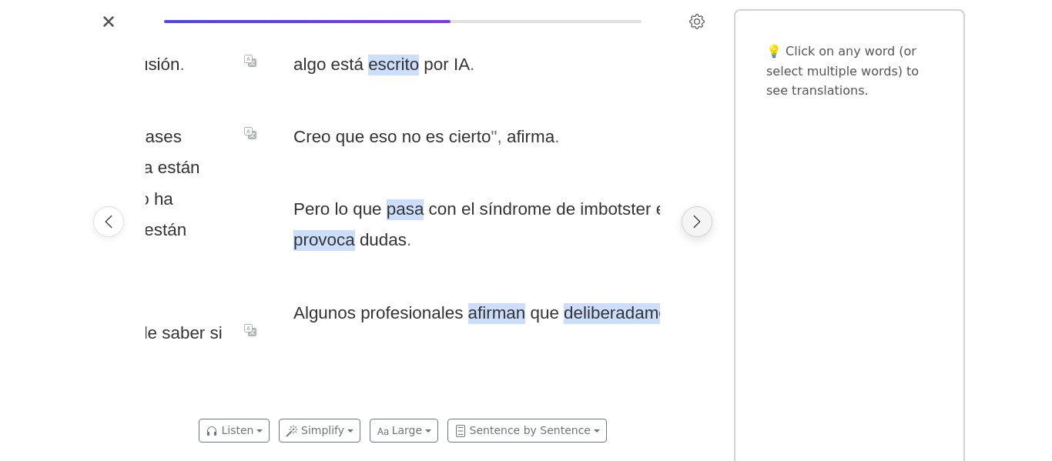
scroll to position [0, 11835]
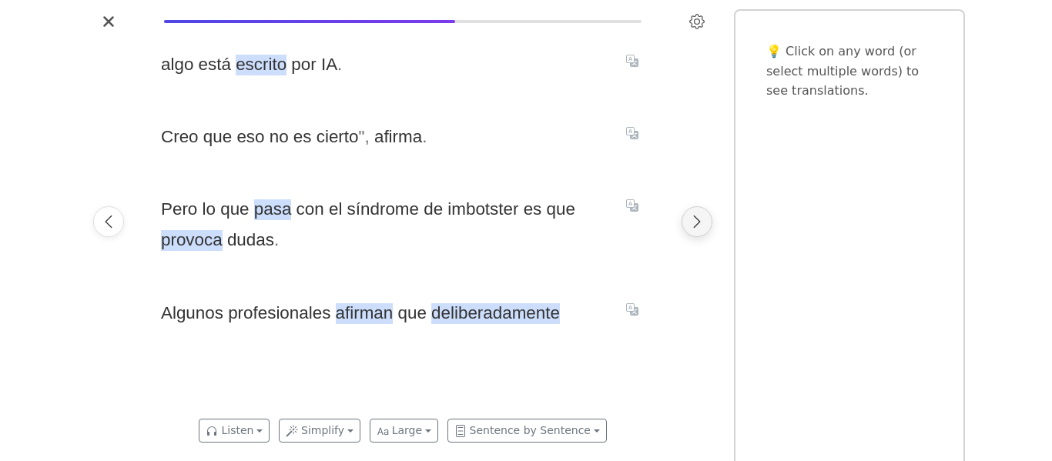
click at [700, 226] on icon "Next page" at bounding box center [696, 221] width 15 height 15
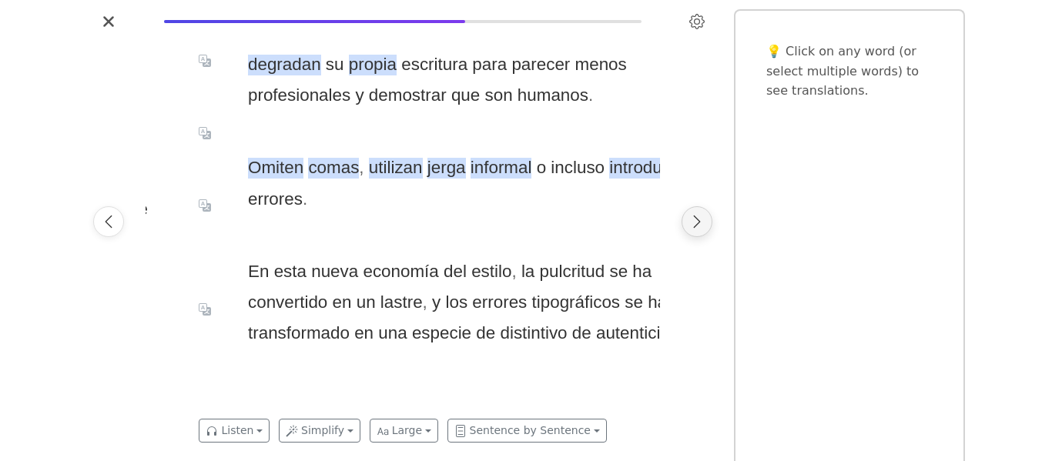
scroll to position [0, 12350]
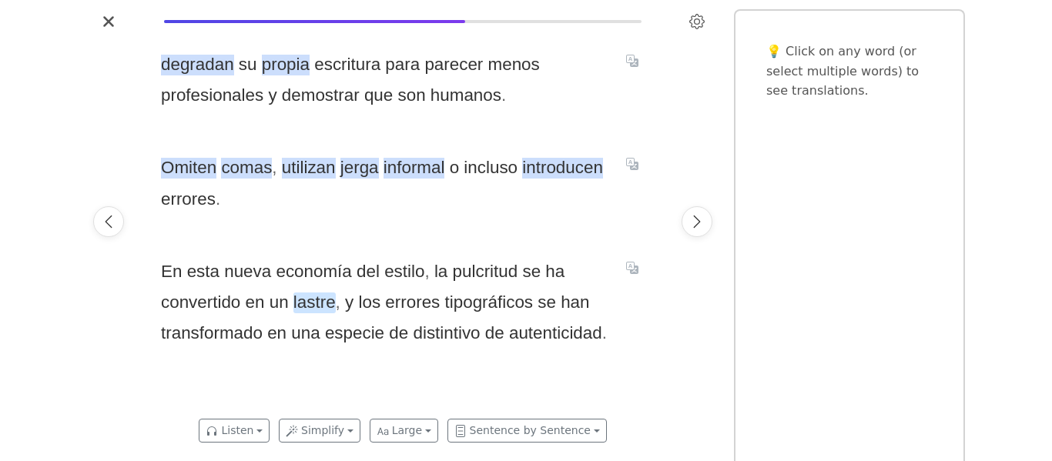
click at [324, 297] on span "lastre" at bounding box center [314, 303] width 42 height 21
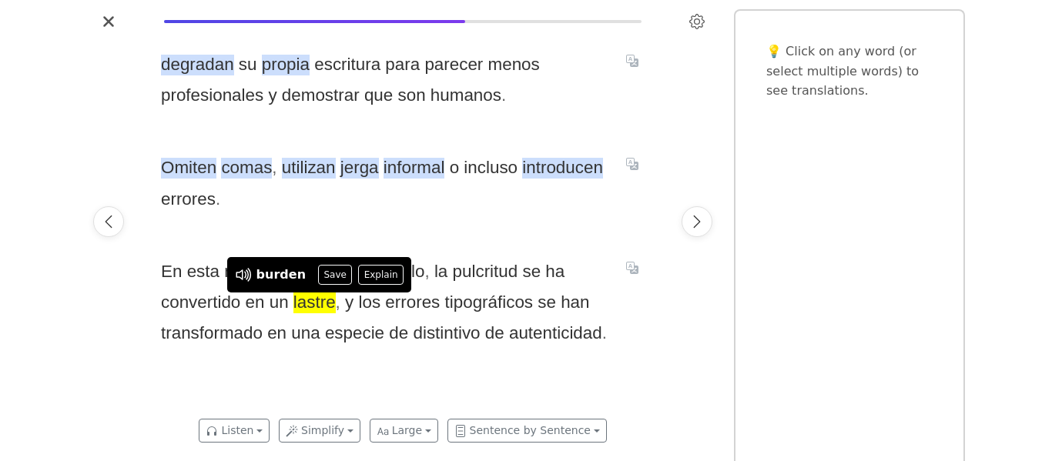
click at [543, 216] on div "degradan su propia escritura para parecer menos profesionales y demostrar que s…" at bounding box center [403, 222] width 515 height 376
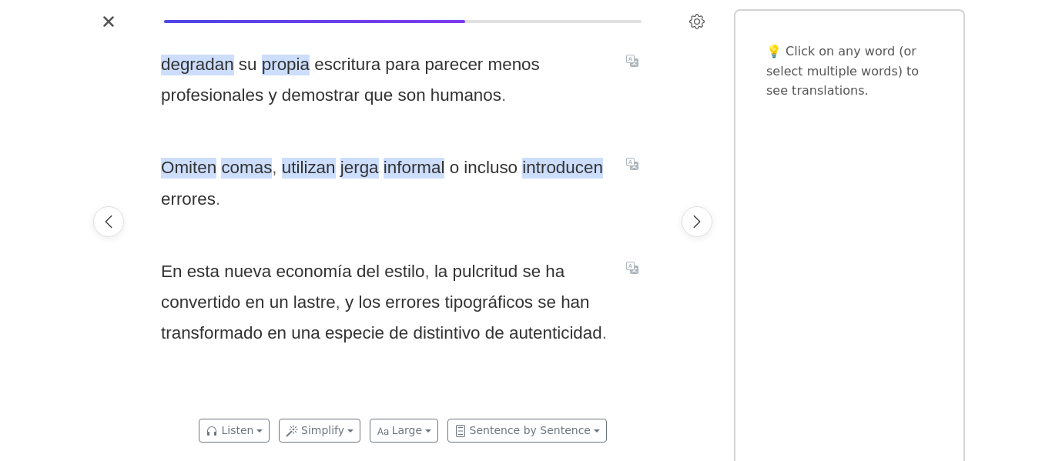
click at [713, 211] on div at bounding box center [697, 222] width 43 height 376
click at [706, 216] on button "Next page" at bounding box center [697, 221] width 31 height 31
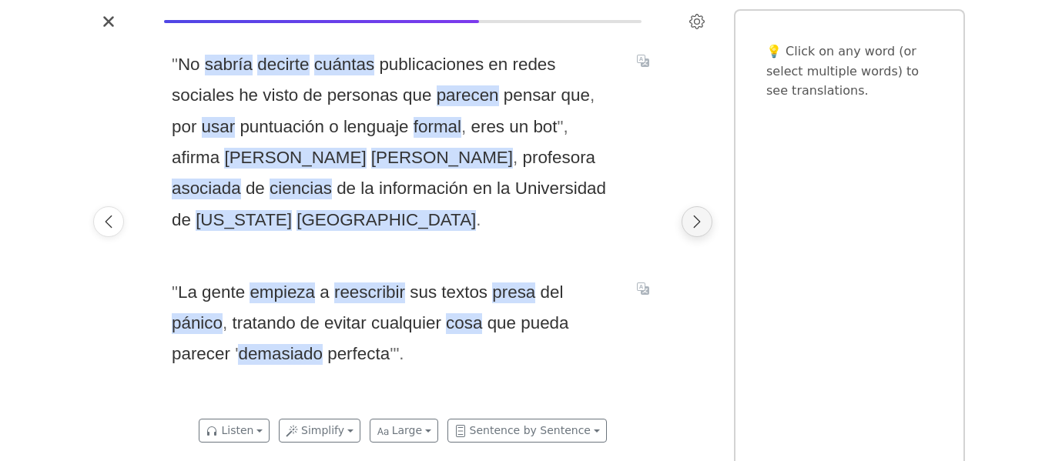
scroll to position [0, 12865]
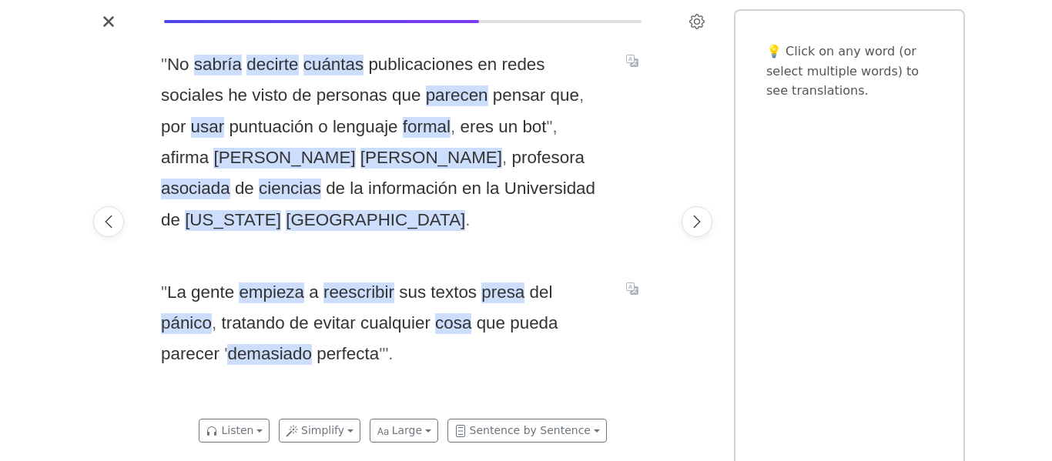
click at [389, 236] on div "" No sabría decirte cuántas publicaciones en redes sociales he visto de persona…" at bounding box center [403, 222] width 515 height 376
click at [705, 217] on button "Next page" at bounding box center [697, 221] width 31 height 31
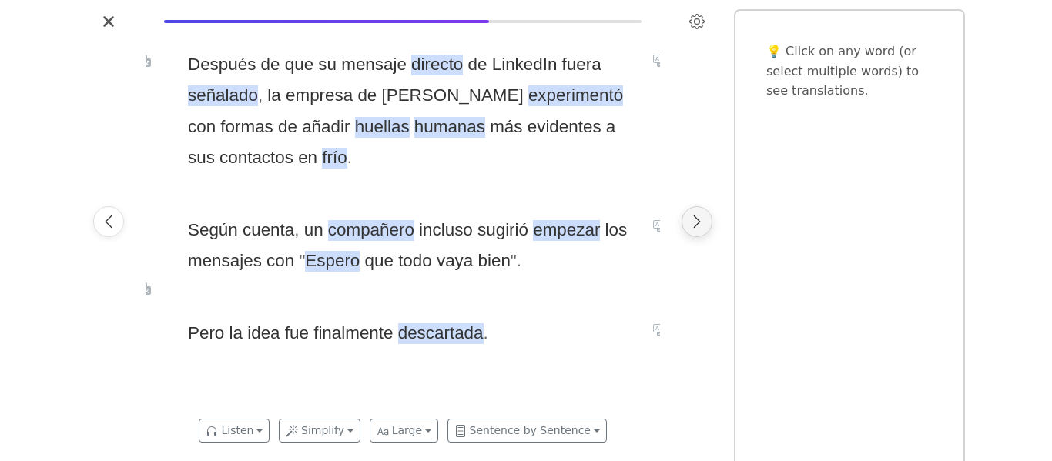
scroll to position [0, 13379]
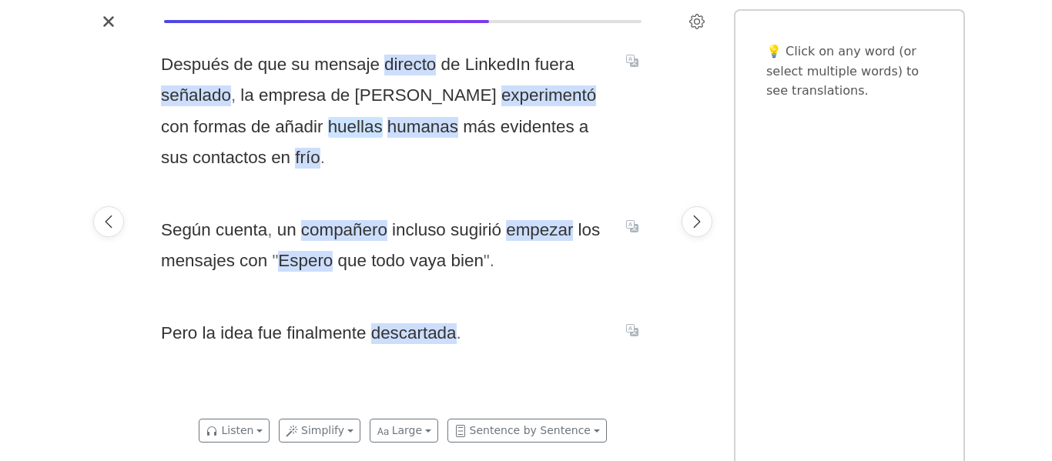
click at [328, 124] on span "huellas" at bounding box center [355, 127] width 55 height 21
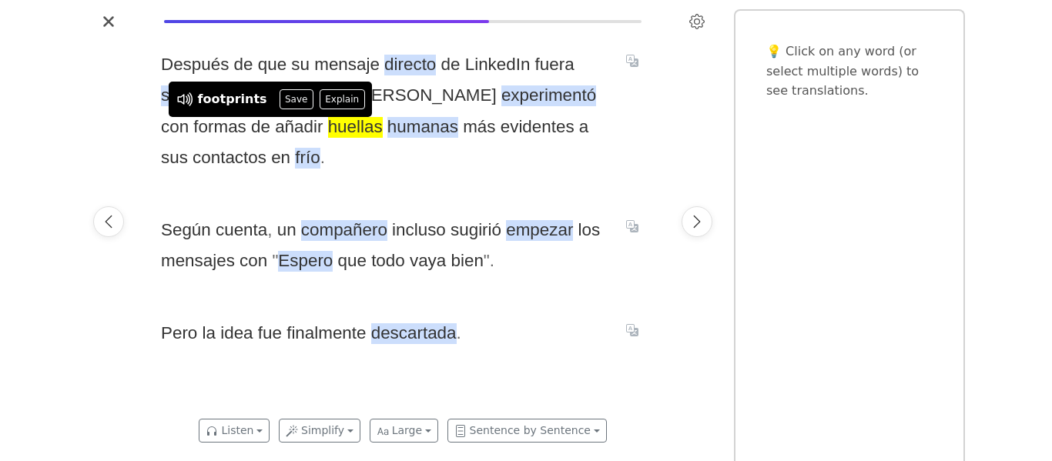
click at [301, 164] on span "Después de que su mensaje directo de LinkedIn fuera señalado , la empresa [PERS…" at bounding box center [384, 111] width 447 height 124
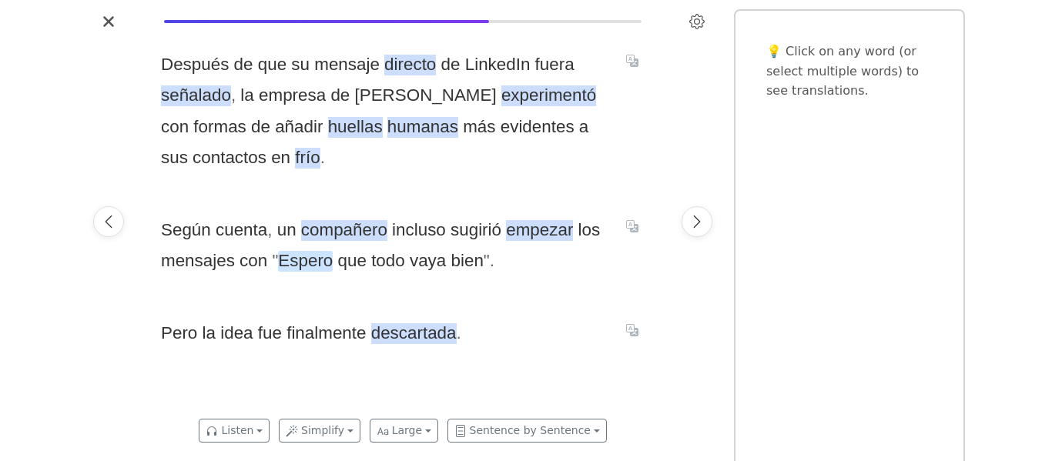
click at [287, 266] on span "Espero" at bounding box center [305, 261] width 55 height 21
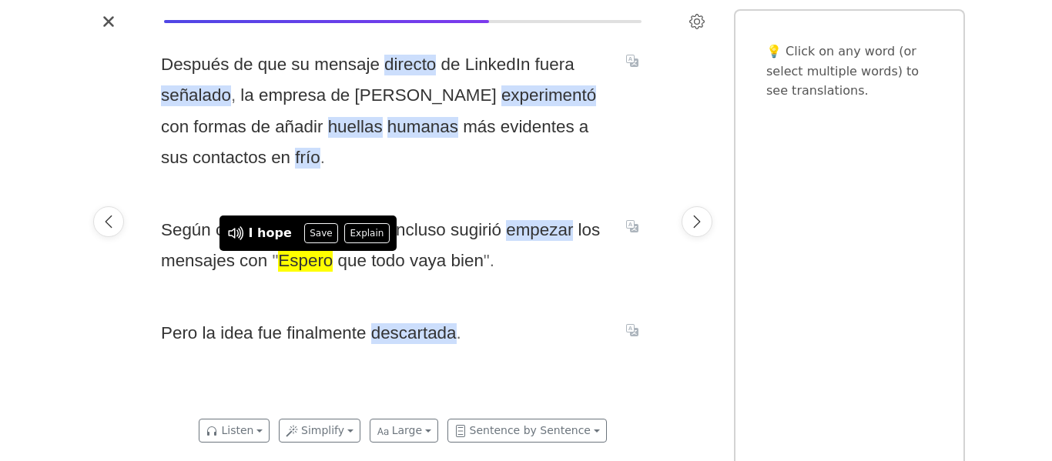
click at [330, 289] on div "Después de que su mensaje directo de LinkedIn fuera señalado , la empresa [PERS…" at bounding box center [403, 222] width 515 height 376
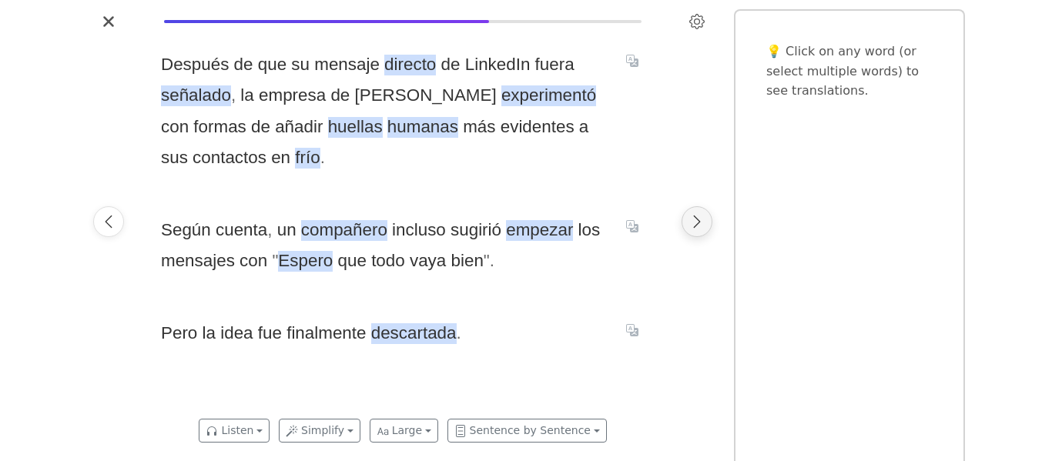
click at [690, 226] on icon "Next page" at bounding box center [696, 221] width 15 height 15
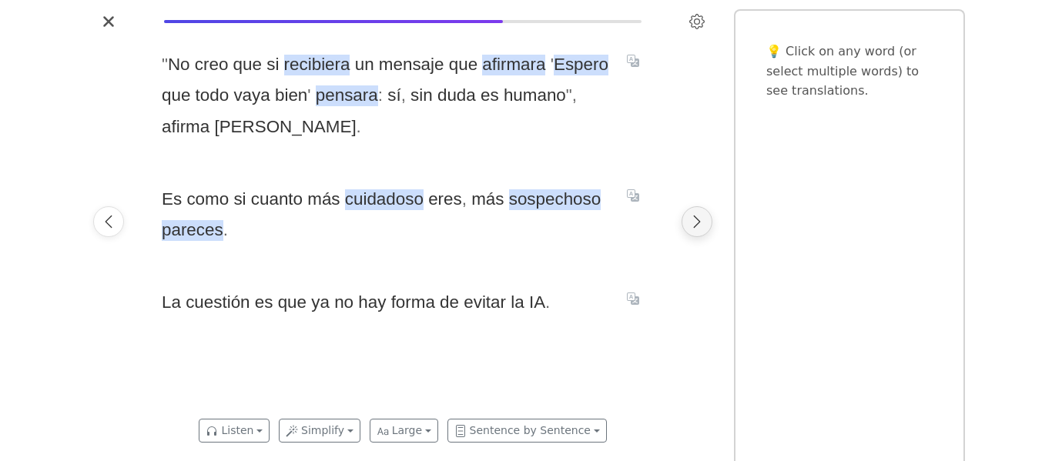
scroll to position [0, 13894]
click at [686, 227] on button "Next page" at bounding box center [697, 221] width 31 height 31
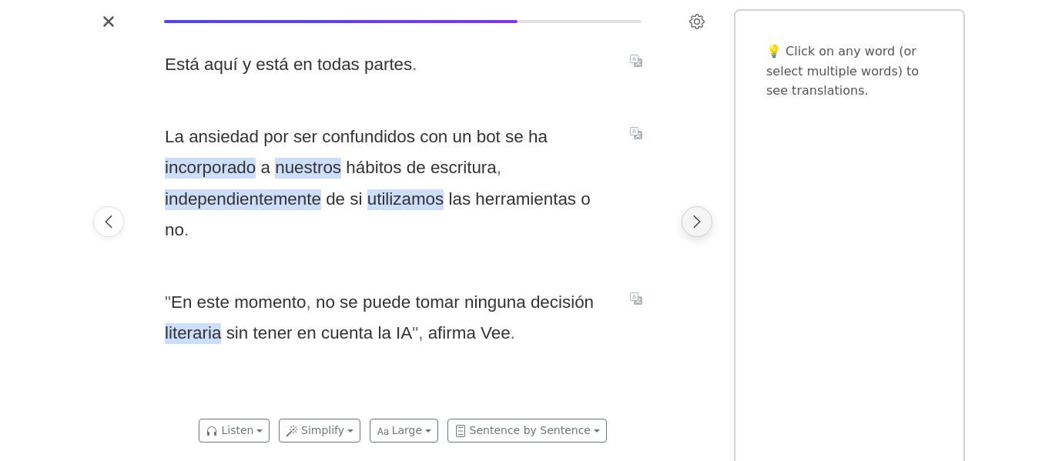
scroll to position [0, 14408]
click at [686, 227] on button "Next page" at bounding box center [697, 221] width 31 height 31
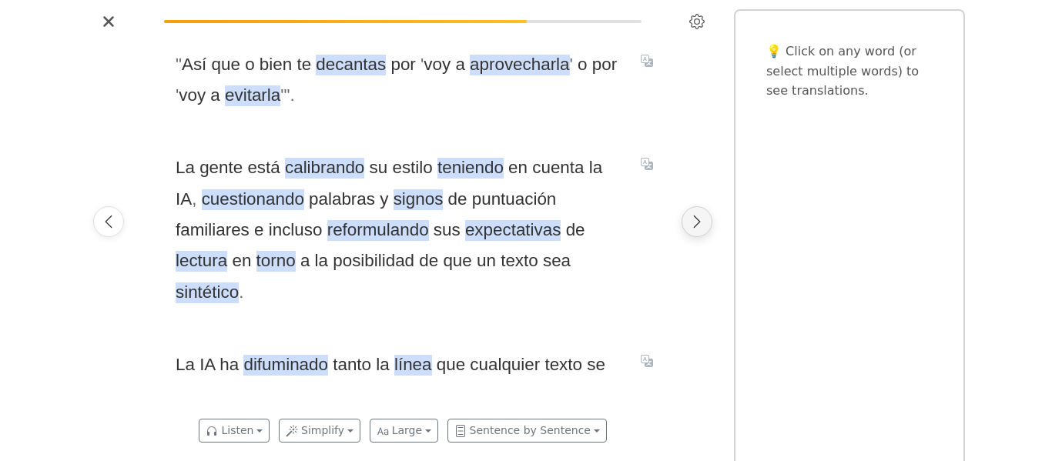
scroll to position [0, 14923]
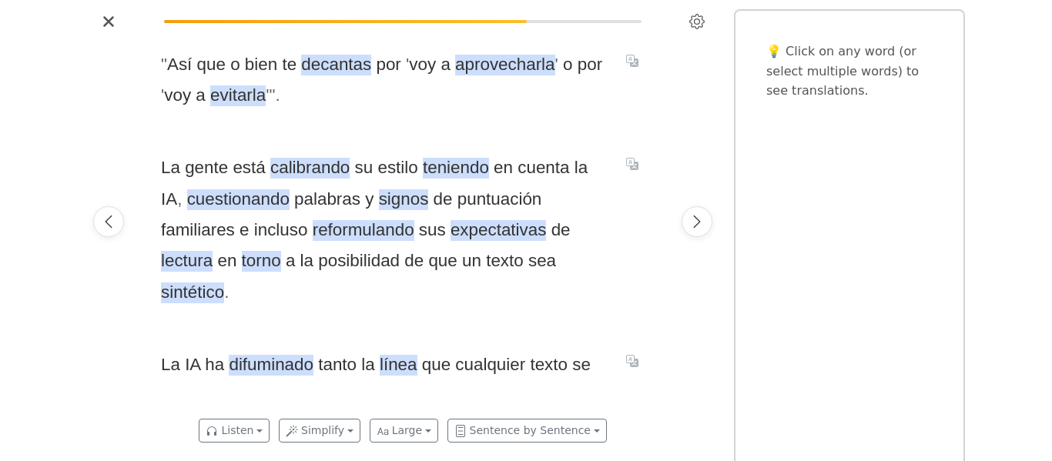
click at [91, 207] on div at bounding box center [108, 222] width 43 height 376
click at [95, 210] on div at bounding box center [108, 222] width 43 height 376
click at [108, 214] on icon "Previous page" at bounding box center [108, 221] width 15 height 15
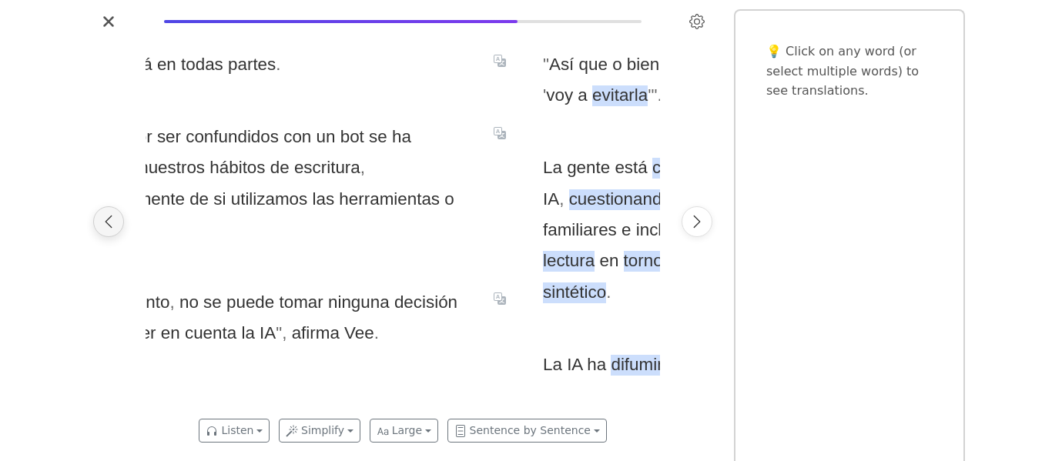
scroll to position [0, 14408]
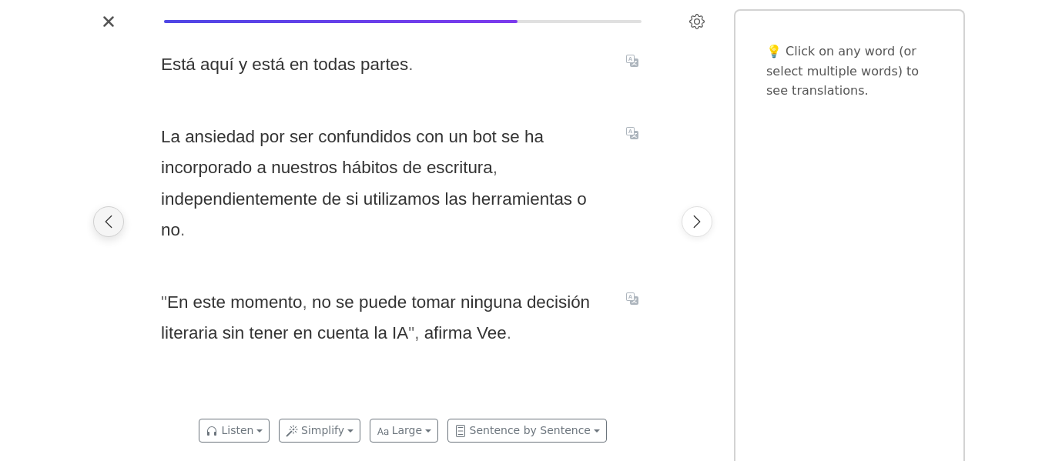
click at [108, 214] on icon "Previous page" at bounding box center [108, 221] width 15 height 15
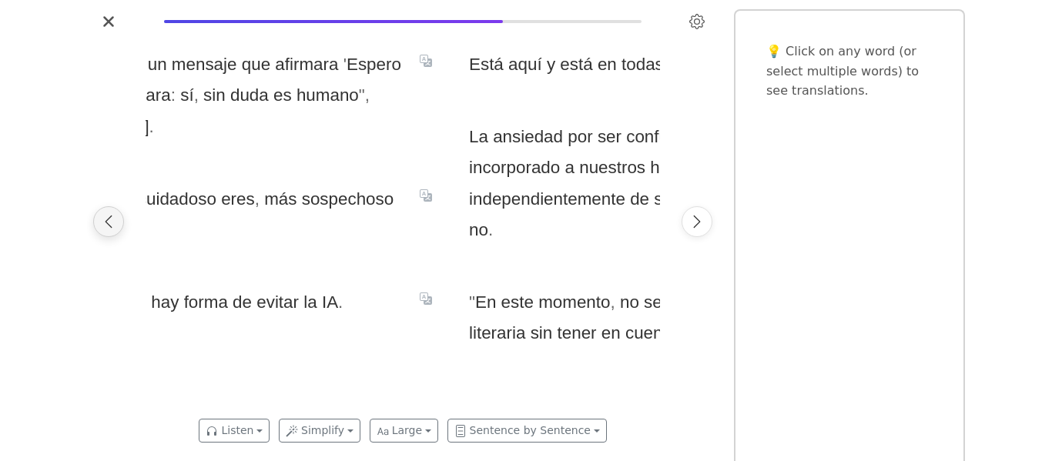
scroll to position [0, 13894]
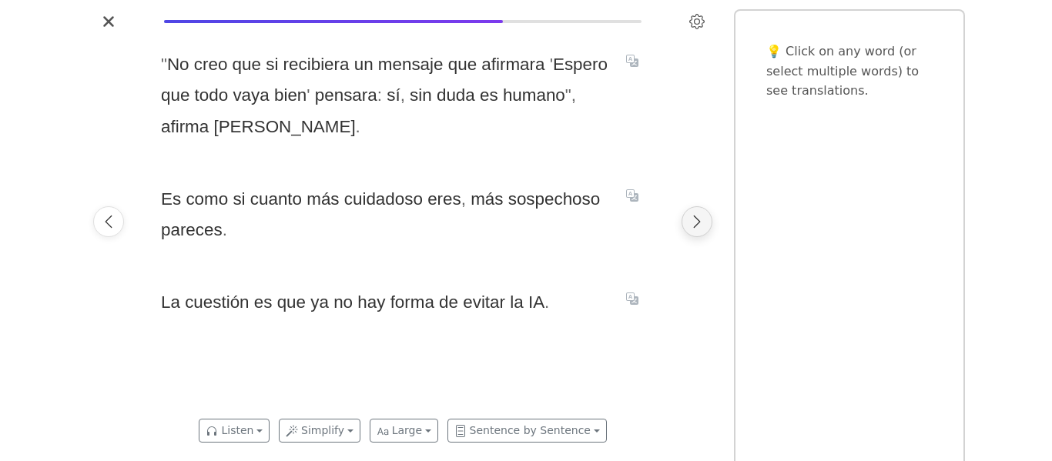
click at [694, 227] on icon "Next page" at bounding box center [697, 222] width 7 height 12
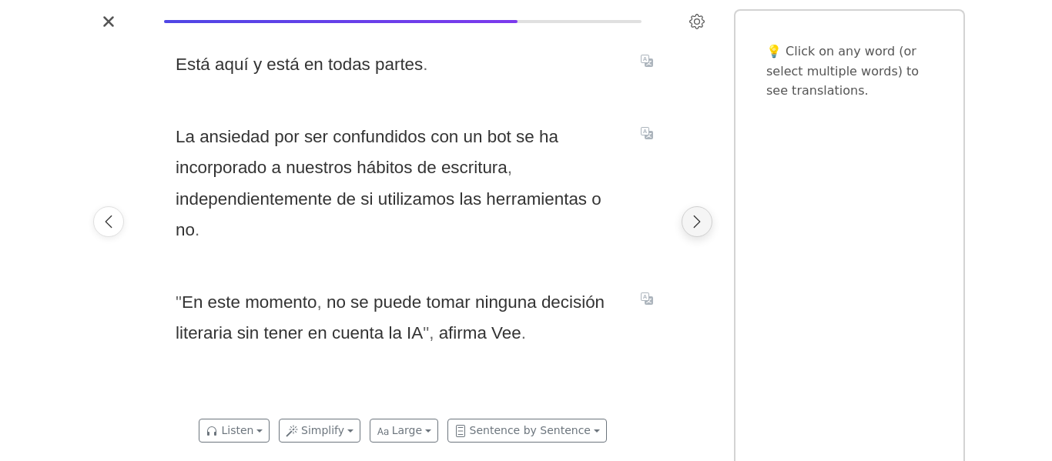
scroll to position [0, 14408]
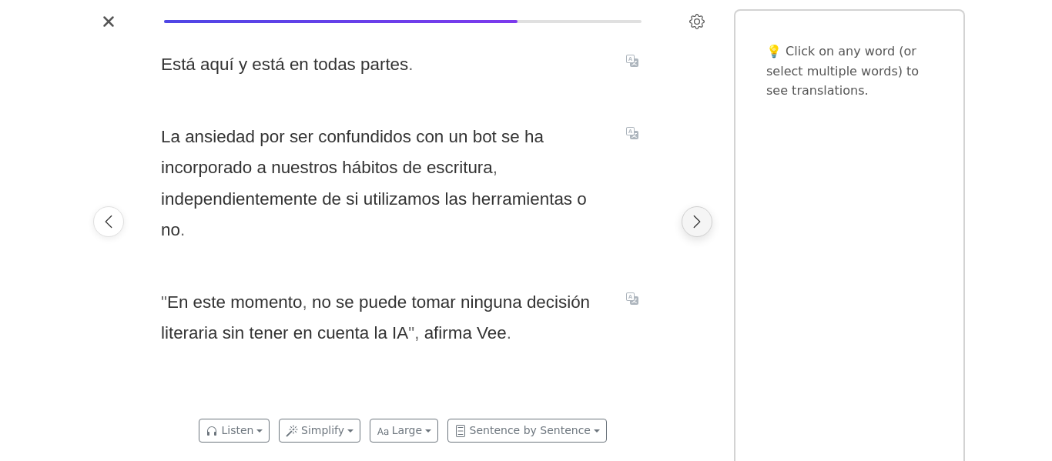
click at [694, 227] on icon "Next page" at bounding box center [697, 222] width 7 height 12
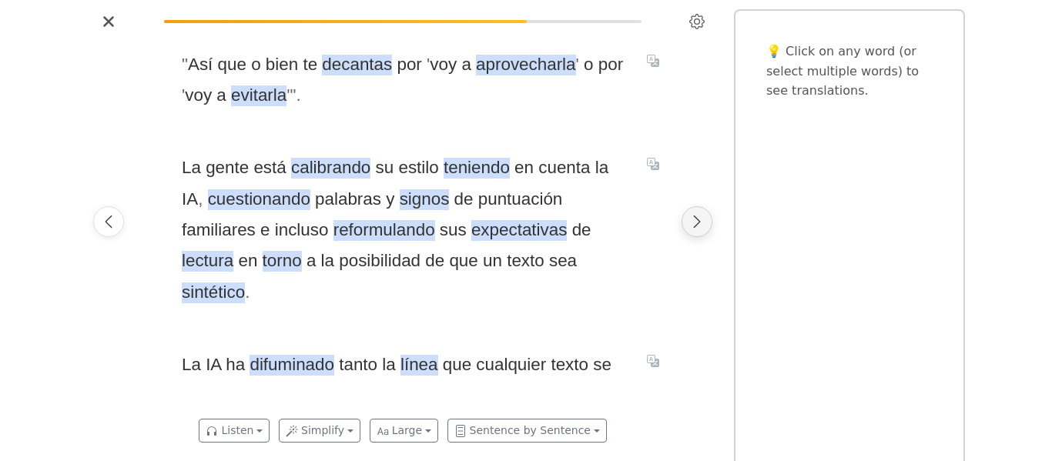
scroll to position [0, 14923]
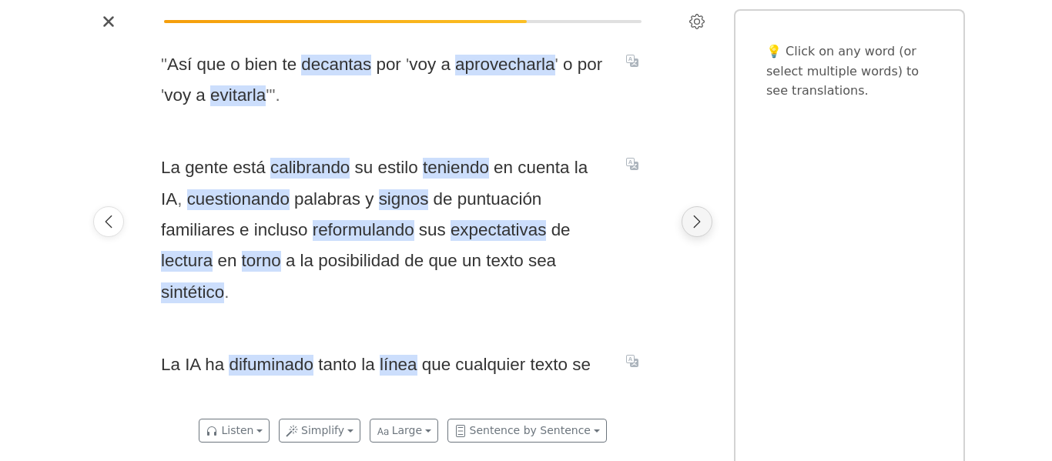
click at [689, 221] on icon "Next page" at bounding box center [696, 221] width 15 height 15
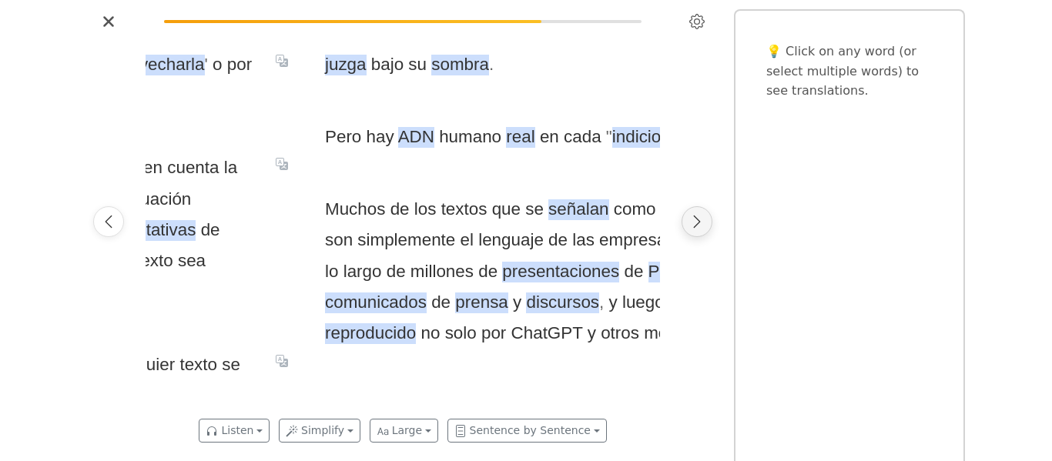
scroll to position [0, 15437]
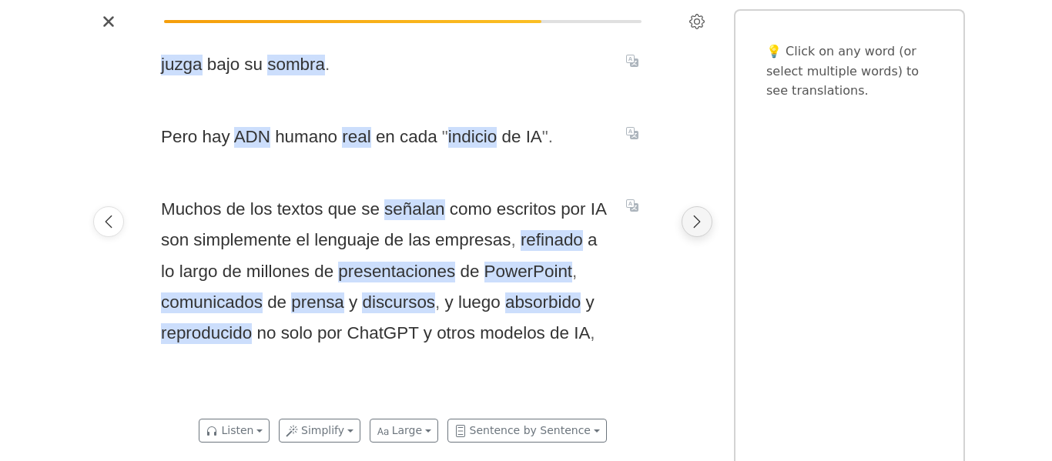
click at [689, 221] on icon "Next page" at bounding box center [696, 221] width 15 height 15
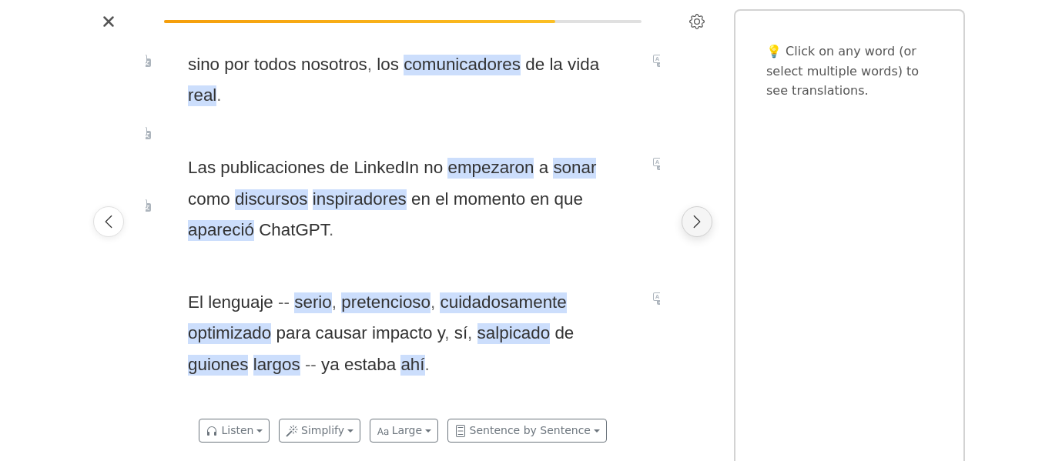
scroll to position [0, 15952]
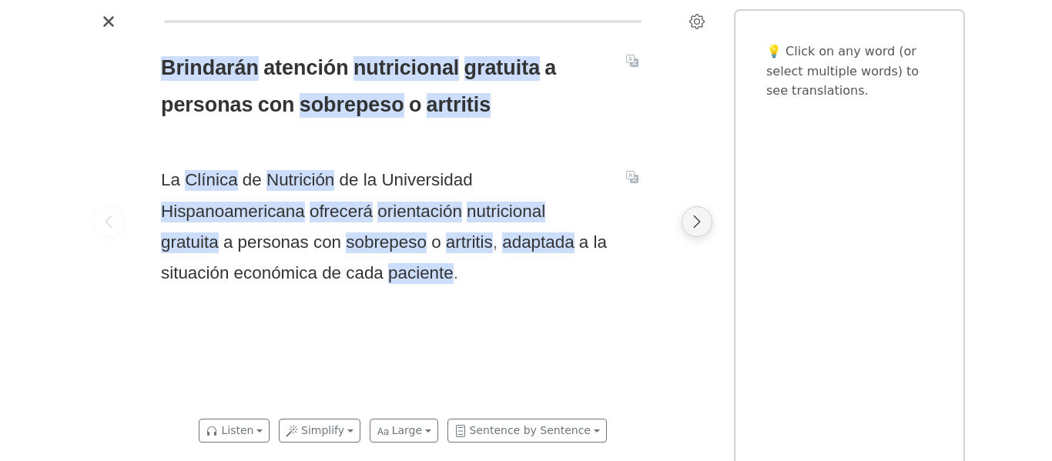
click at [688, 226] on button "Next page" at bounding box center [697, 221] width 31 height 31
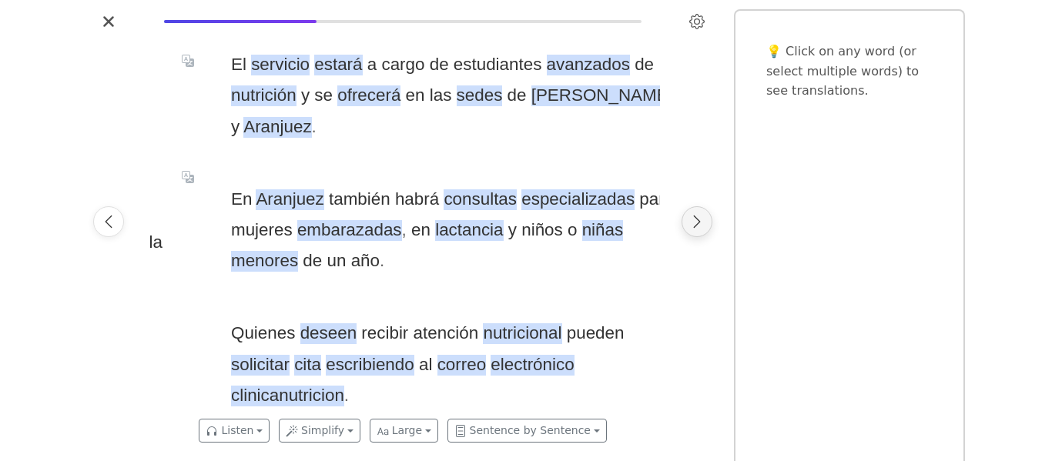
scroll to position [0, 515]
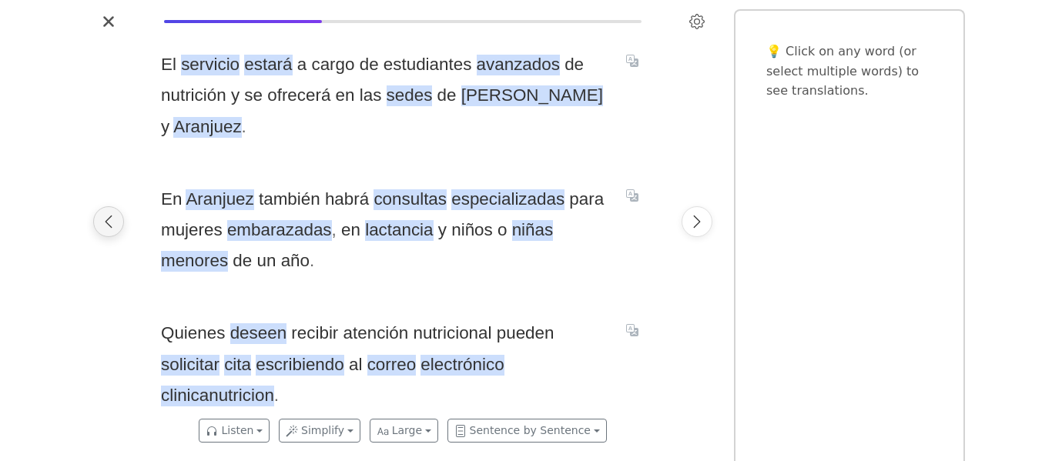
click at [122, 226] on button "Previous page" at bounding box center [108, 221] width 31 height 31
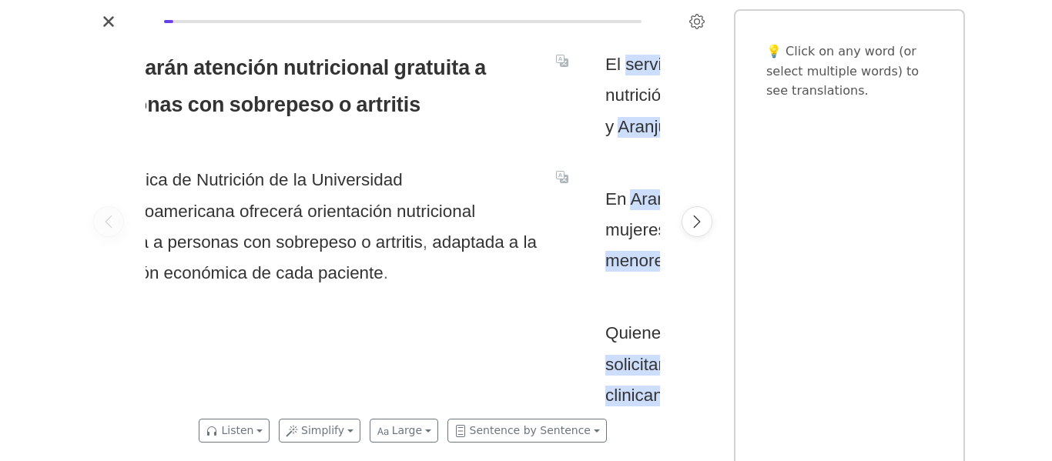
scroll to position [0, 0]
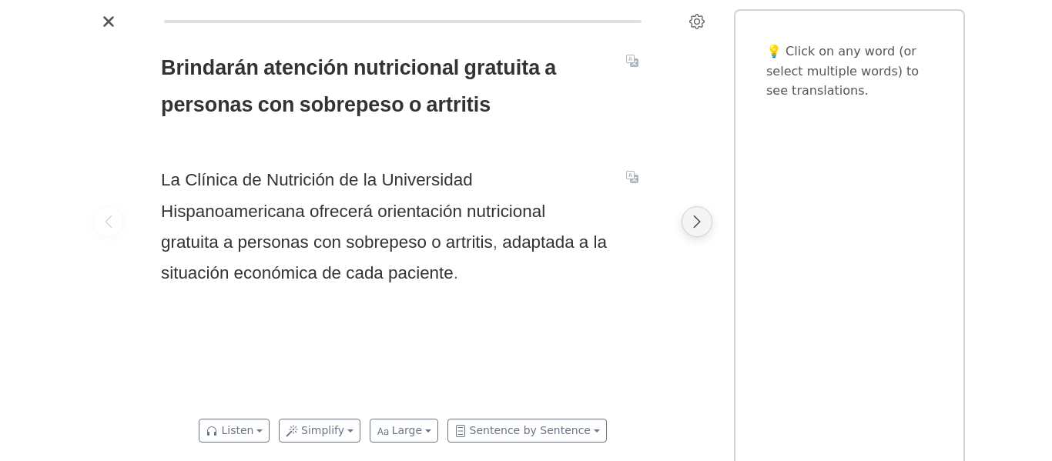
click at [686, 229] on button "Next page" at bounding box center [697, 221] width 31 height 31
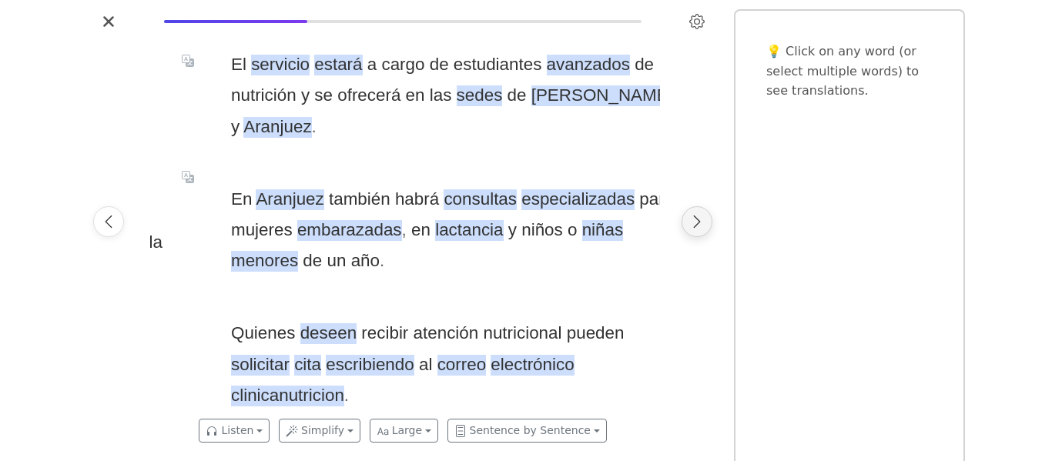
scroll to position [0, 515]
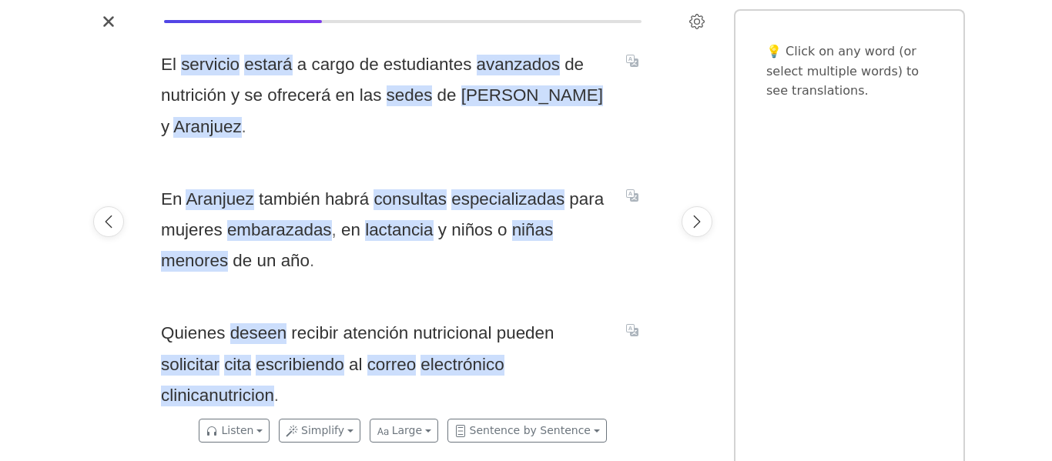
click at [681, 225] on div at bounding box center [697, 222] width 43 height 376
click at [689, 226] on icon "Next page" at bounding box center [696, 221] width 15 height 15
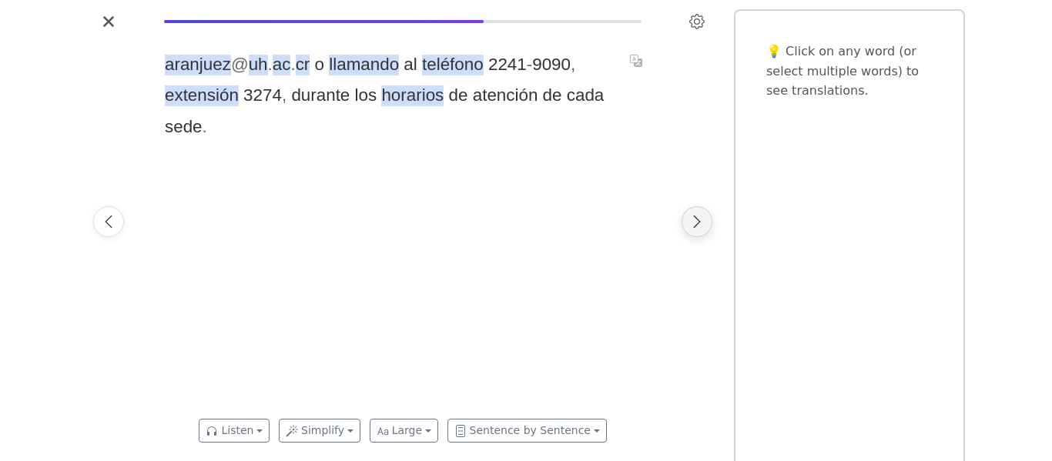
scroll to position [0, 1029]
click at [689, 225] on icon "Next page" at bounding box center [696, 221] width 15 height 15
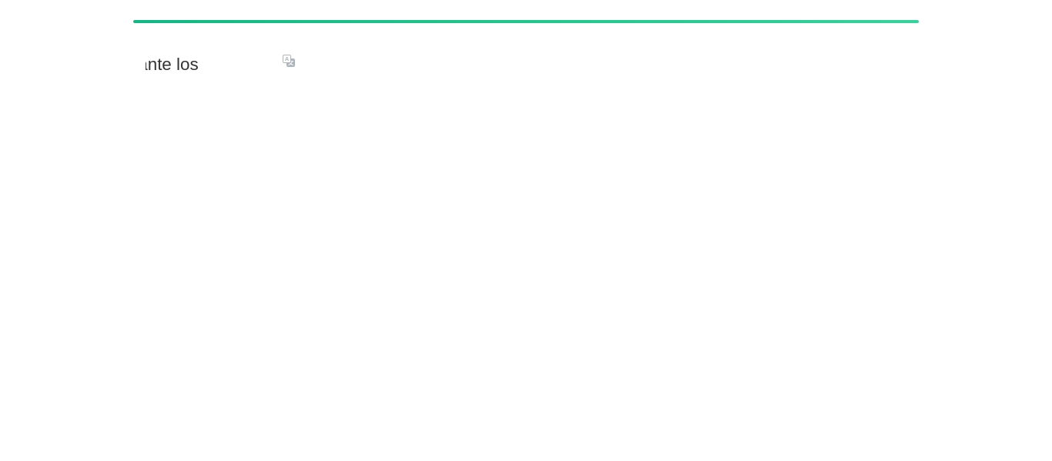
scroll to position [0, 2283]
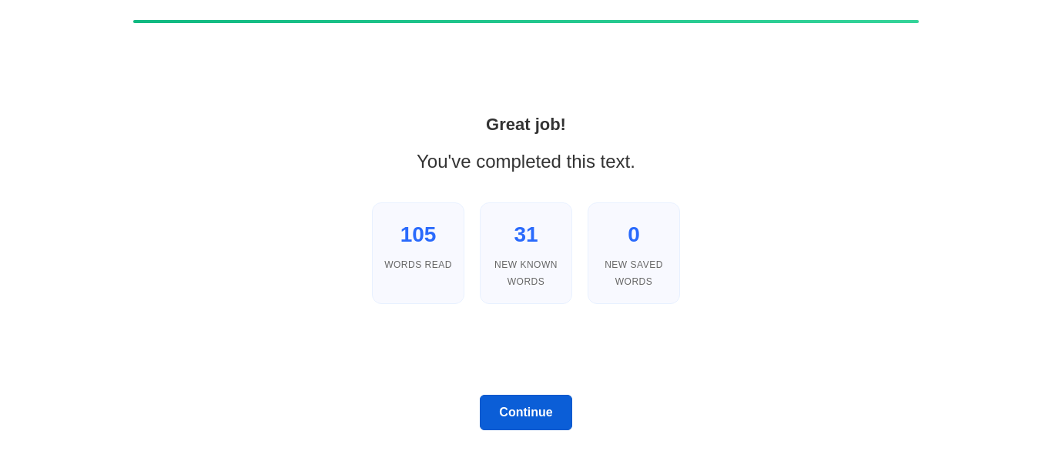
click at [508, 404] on button "Continue" at bounding box center [526, 412] width 92 height 35
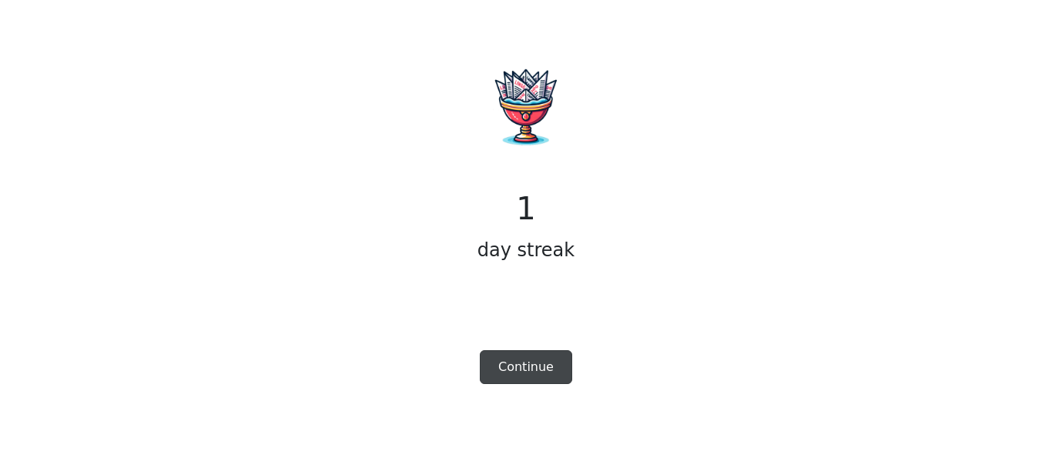
click at [530, 365] on button "Continue" at bounding box center [526, 368] width 92 height 34
